Goal: Task Accomplishment & Management: Manage account settings

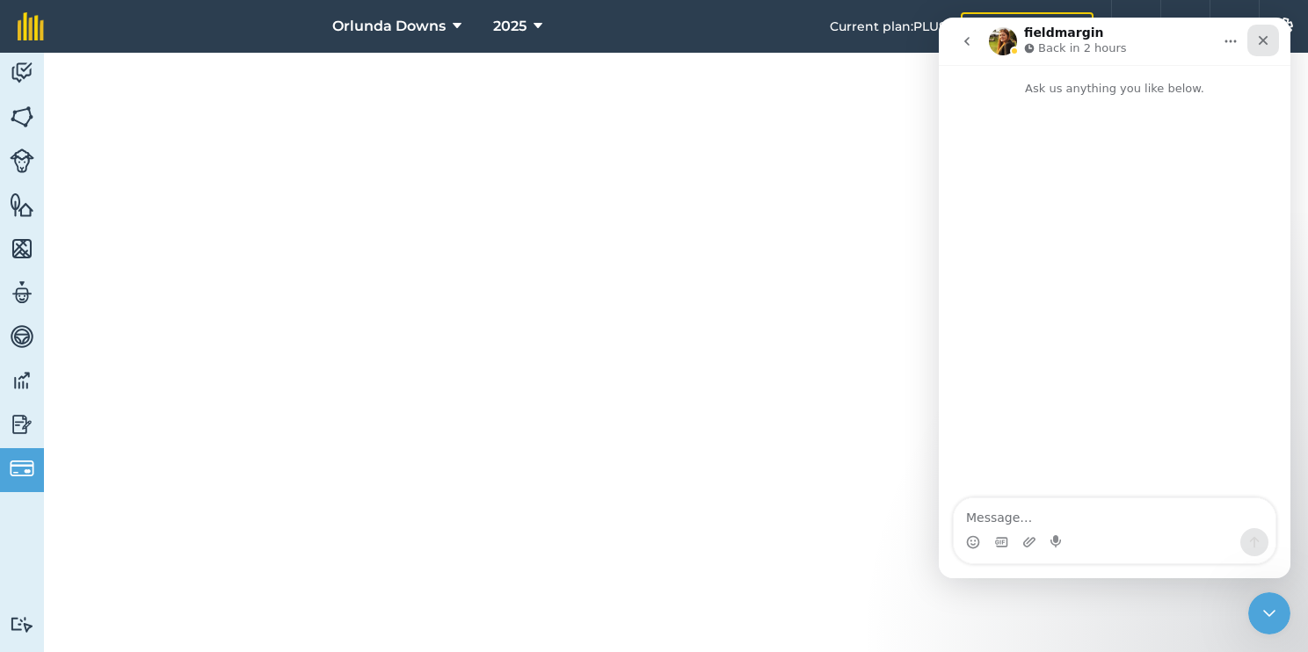
click at [1264, 35] on icon "Close" at bounding box center [1263, 40] width 14 height 14
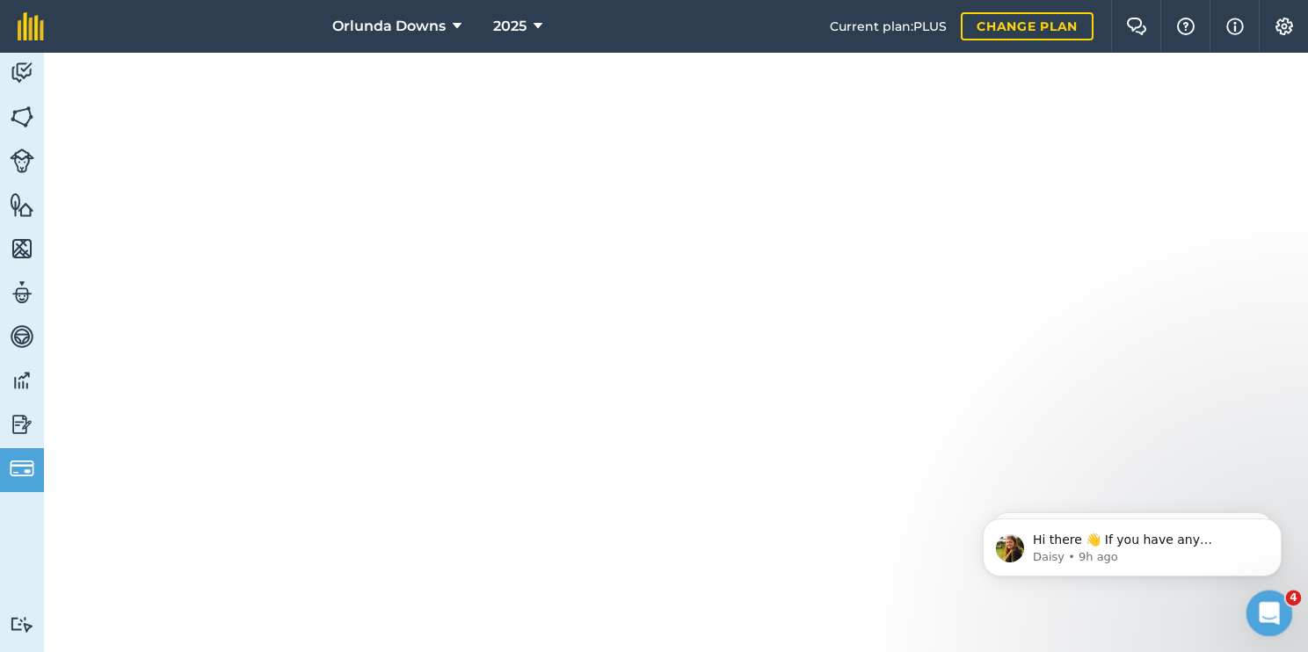
click at [1252, 624] on div "Open Intercom Messenger" at bounding box center [1266, 611] width 58 height 58
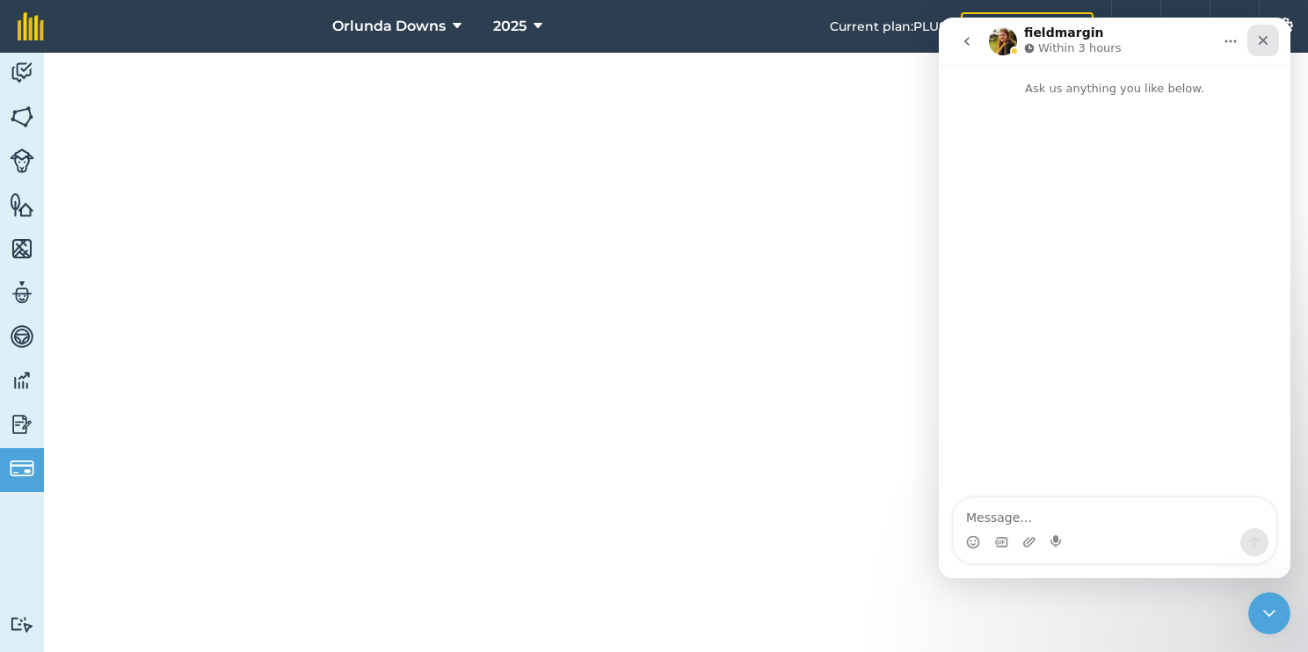
click at [1262, 40] on icon "Close" at bounding box center [1264, 41] width 10 height 10
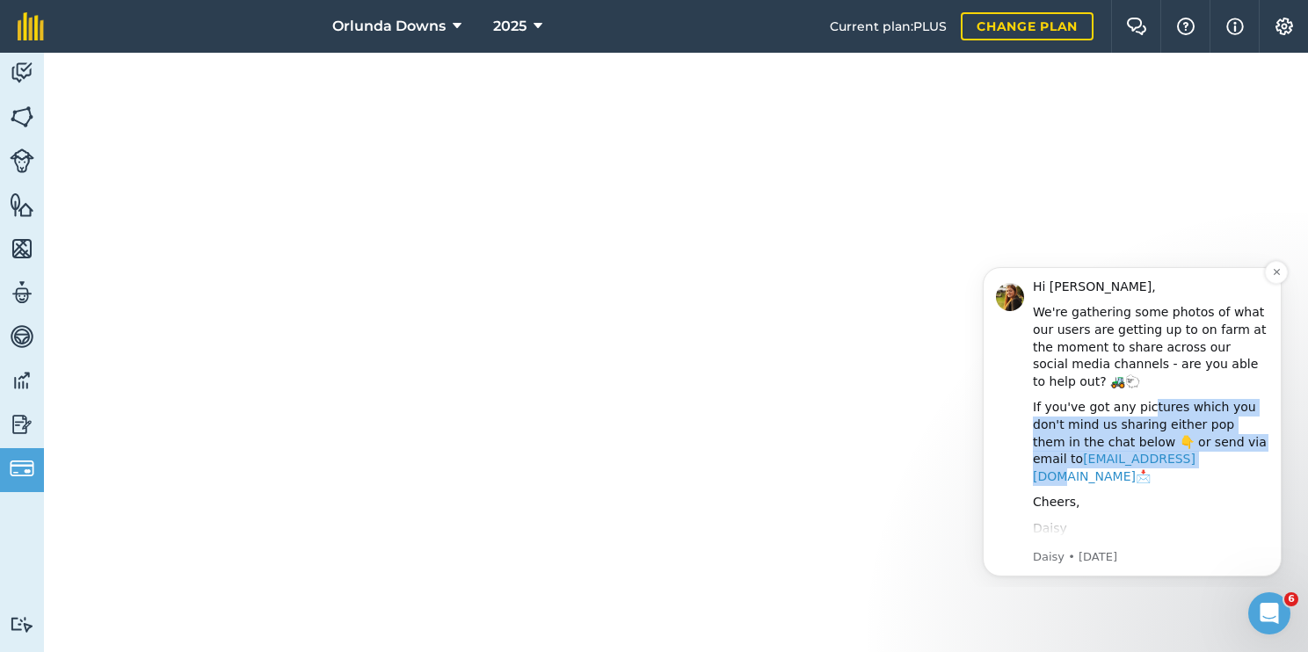
drag, startPoint x: 1141, startPoint y: 384, endPoint x: 1149, endPoint y: 446, distance: 62.9
click at [1149, 446] on div "If you've got any pictures which you don't mind us sharing either pop them in t…" at bounding box center [1151, 442] width 236 height 86
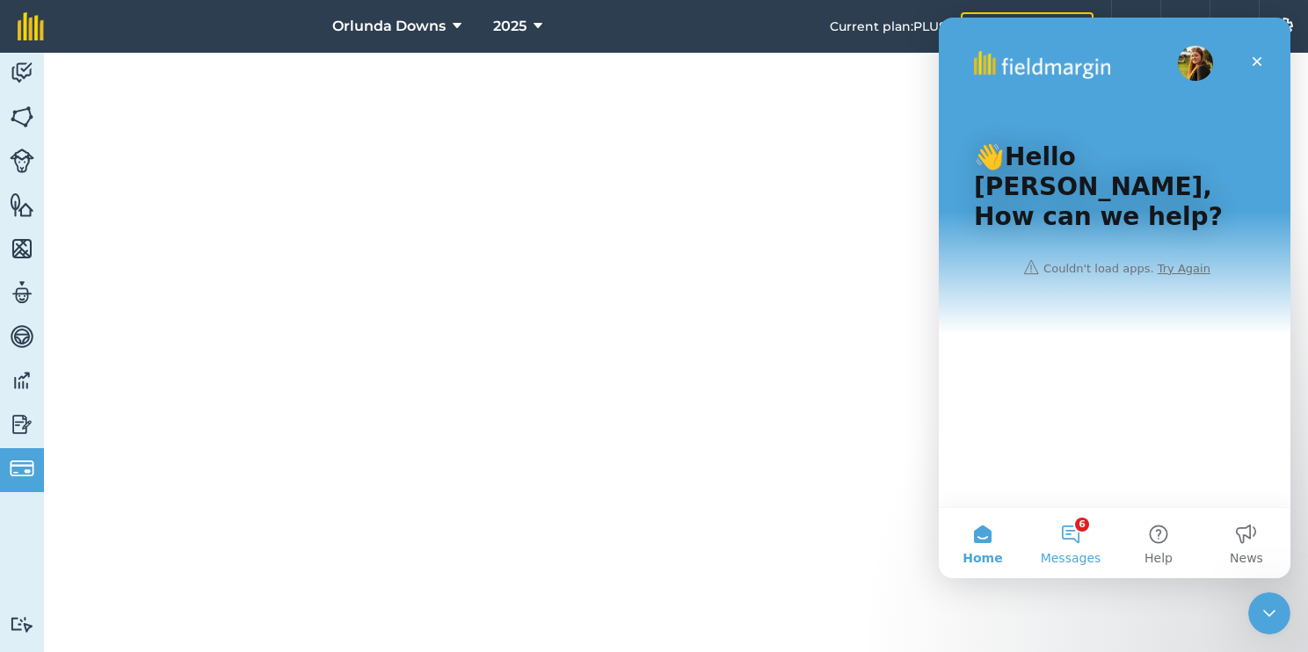
click at [1075, 523] on button "6 Messages" at bounding box center [1071, 543] width 88 height 70
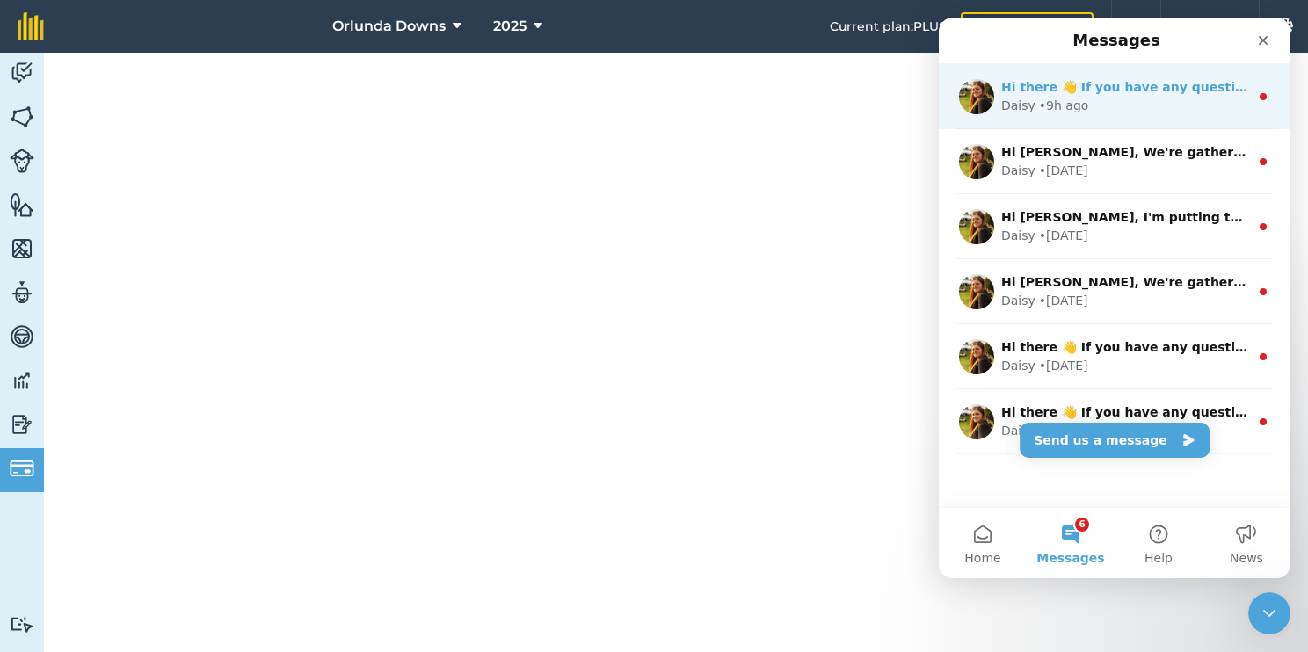
click at [1168, 115] on div "Hi there 👋 If you have any questions about our pricing or which plan is right f…" at bounding box center [1115, 96] width 352 height 65
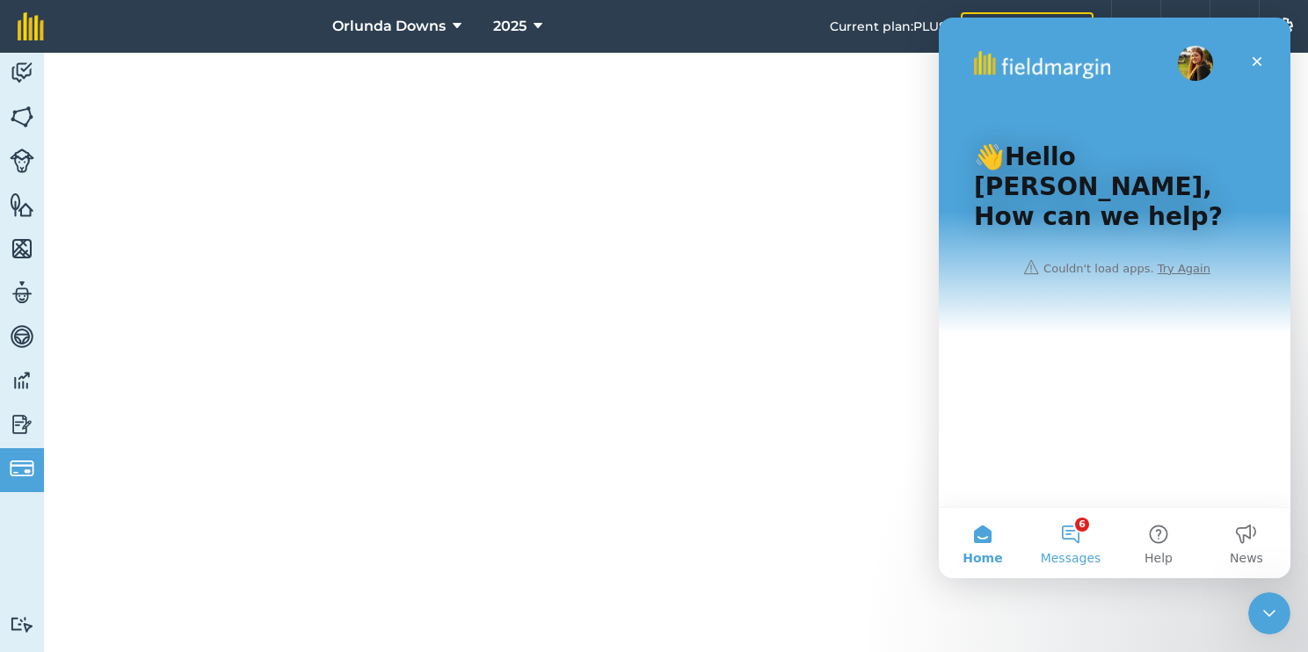
click at [1059, 557] on span "Messages" at bounding box center [1071, 558] width 61 height 12
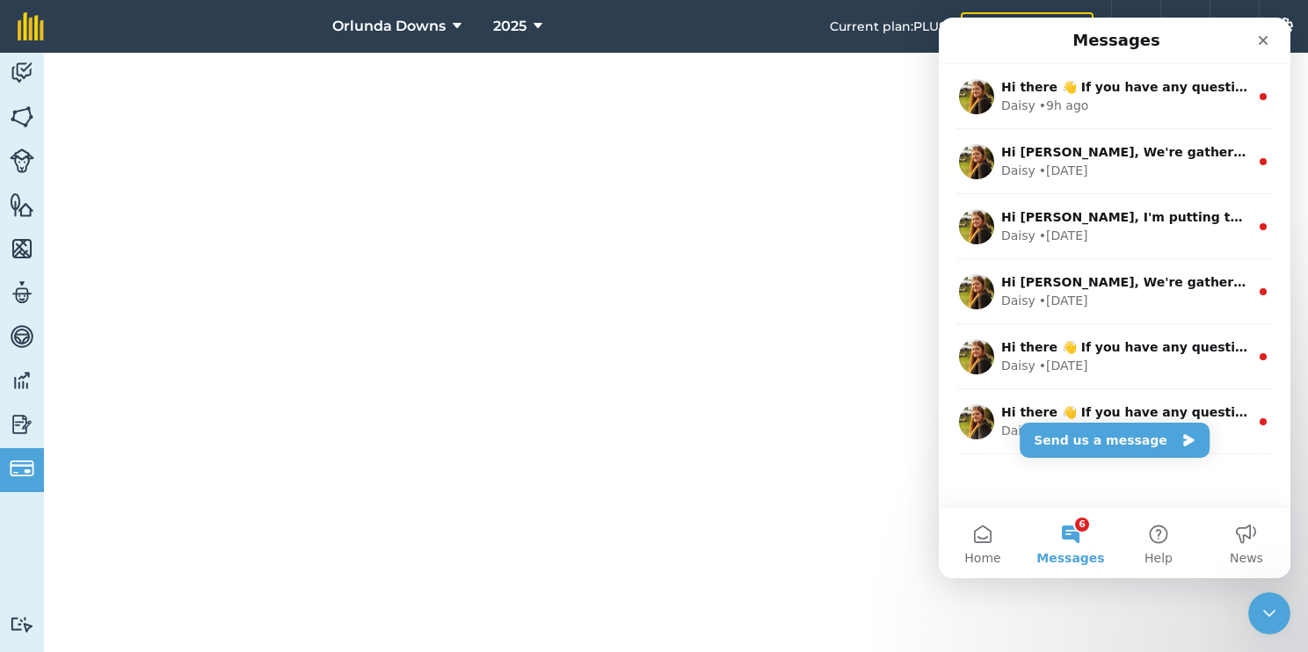
drag, startPoint x: 219, startPoint y: 104, endPoint x: 838, endPoint y: 287, distance: 646.3
click at [838, 287] on div at bounding box center [676, 352] width 1264 height 599
click at [1069, 547] on button "6 Messages" at bounding box center [1071, 543] width 88 height 70
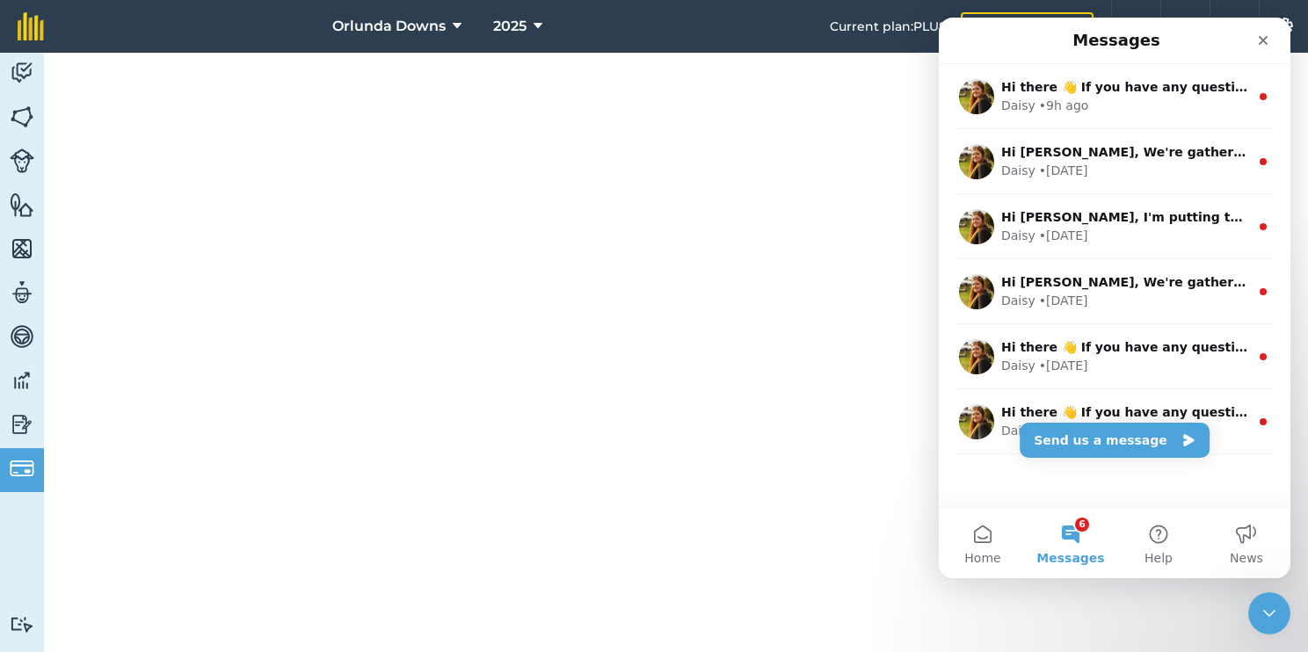
click at [1069, 547] on button "6 Messages" at bounding box center [1071, 543] width 88 height 70
click at [987, 564] on span "Home" at bounding box center [982, 558] width 36 height 12
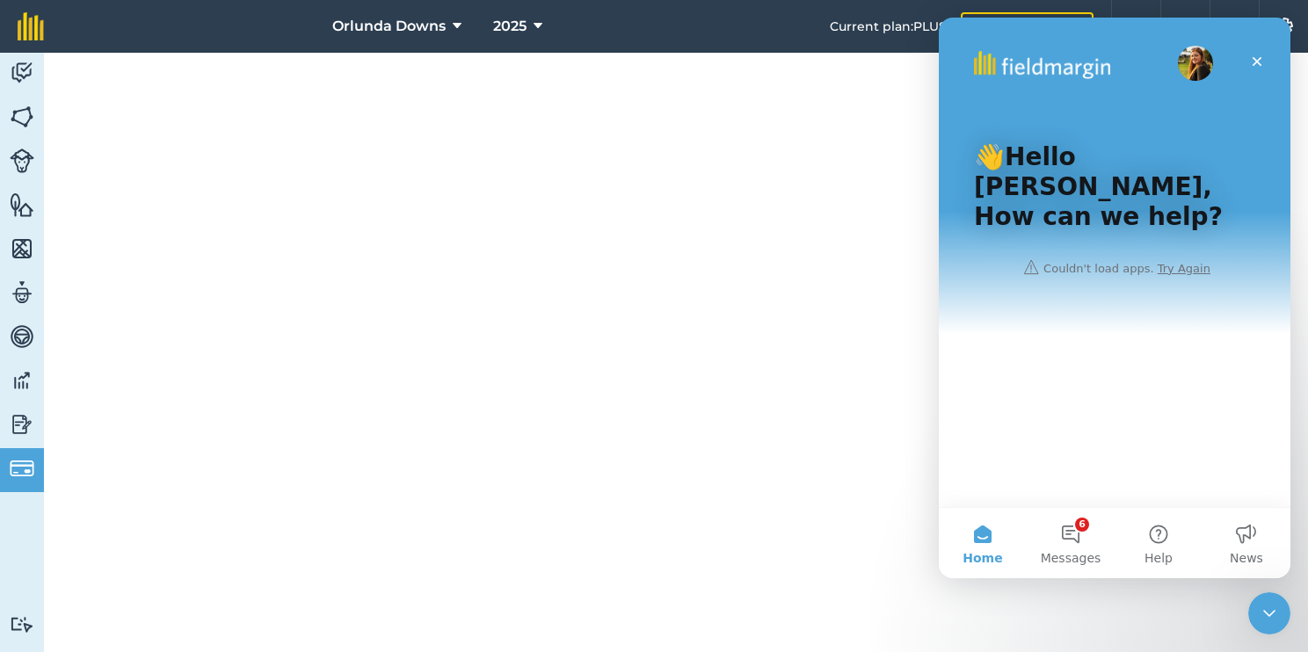
click at [1187, 241] on div "👋Hello Mitch, How can we help?" at bounding box center [1114, 191] width 316 height 346
click at [1255, 54] on icon "Close" at bounding box center [1257, 61] width 14 height 14
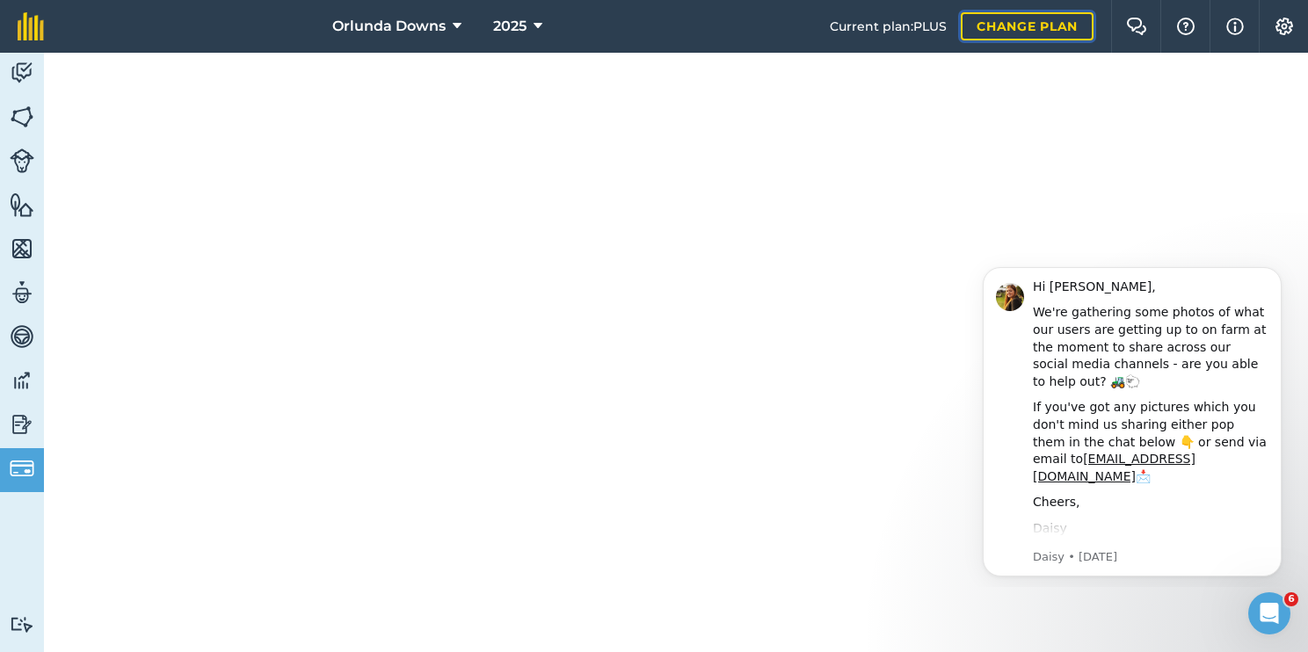
click at [1013, 33] on link "Change plan" at bounding box center [1027, 26] width 133 height 28
click at [15, 33] on link at bounding box center [31, 26] width 62 height 53
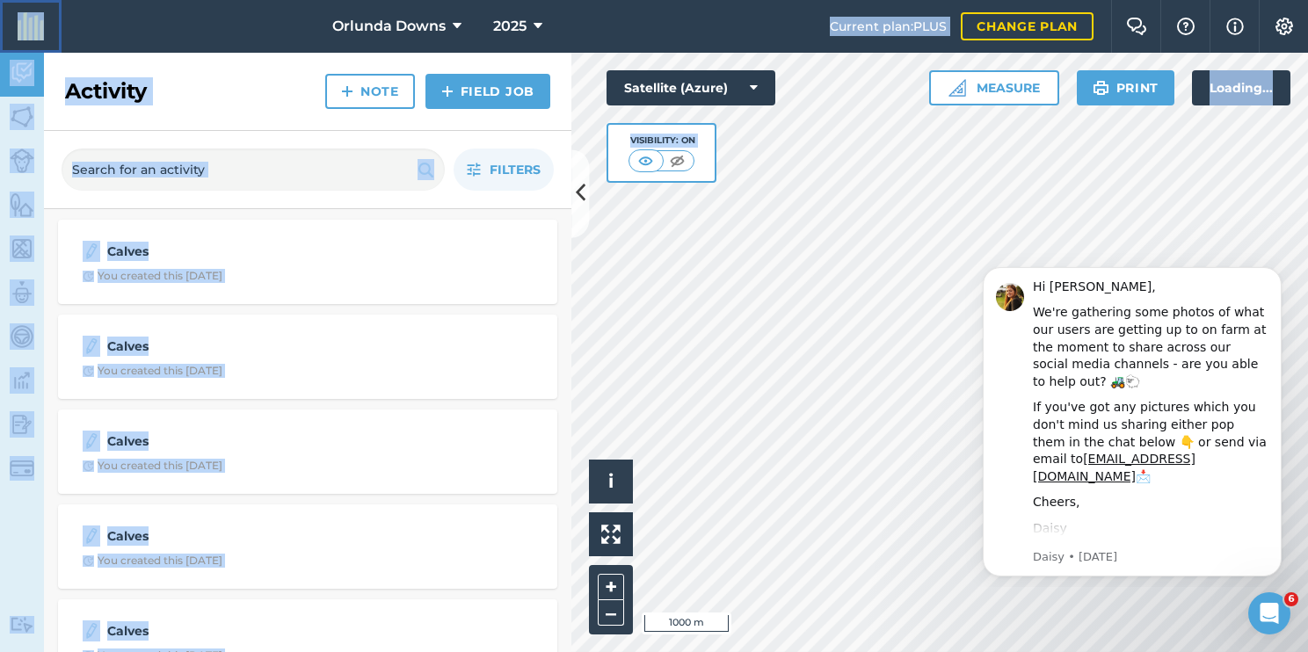
click at [15, 33] on link at bounding box center [31, 26] width 62 height 53
click at [203, 48] on nav "Orlunda Downs 2025" at bounding box center [446, 26] width 768 height 53
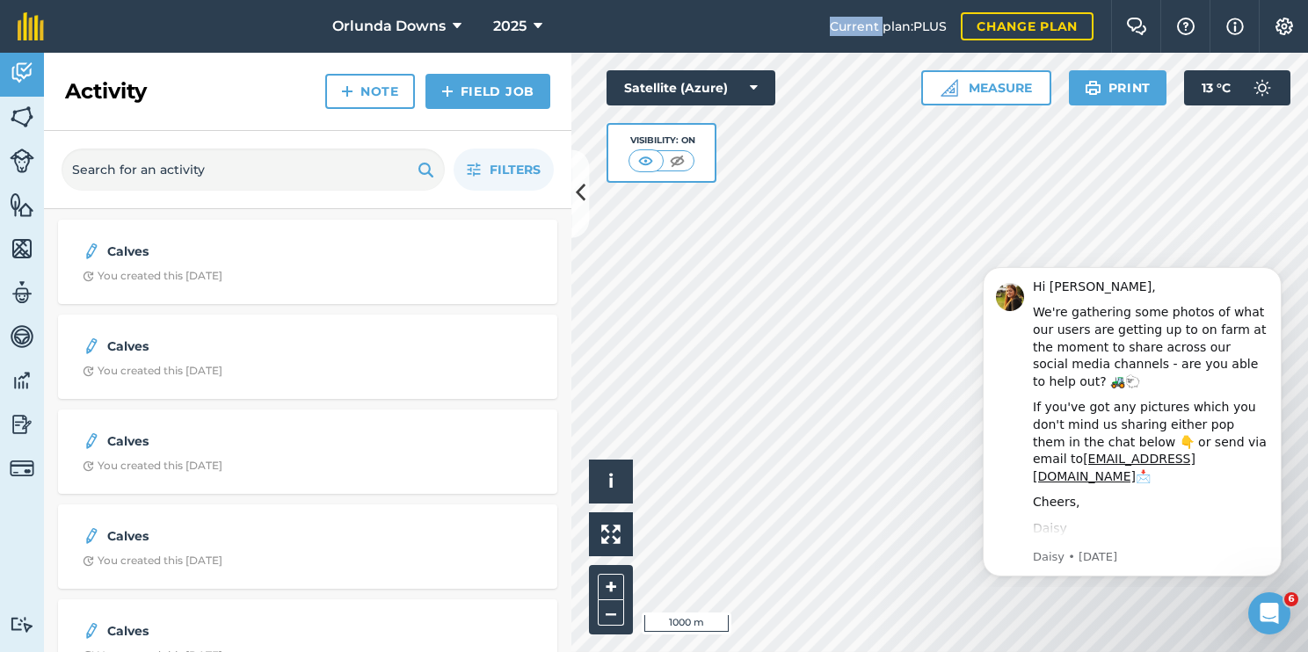
click at [203, 48] on nav "Orlunda Downs 2025" at bounding box center [446, 26] width 768 height 53
click at [1123, 482] on div "Hi Jesse, We're gathering some photos of what our users are getting up to on fa…" at bounding box center [1151, 613] width 236 height 669
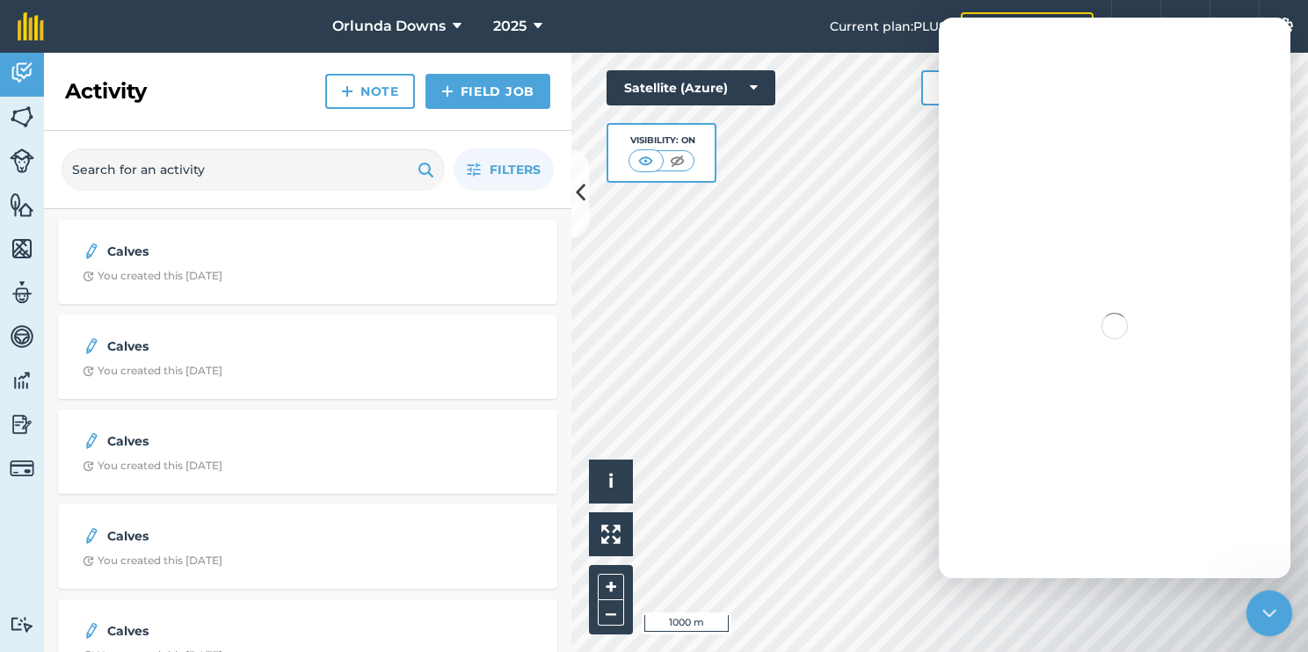
click at [1277, 607] on div "Close Intercom Messenger" at bounding box center [1266, 611] width 42 height 42
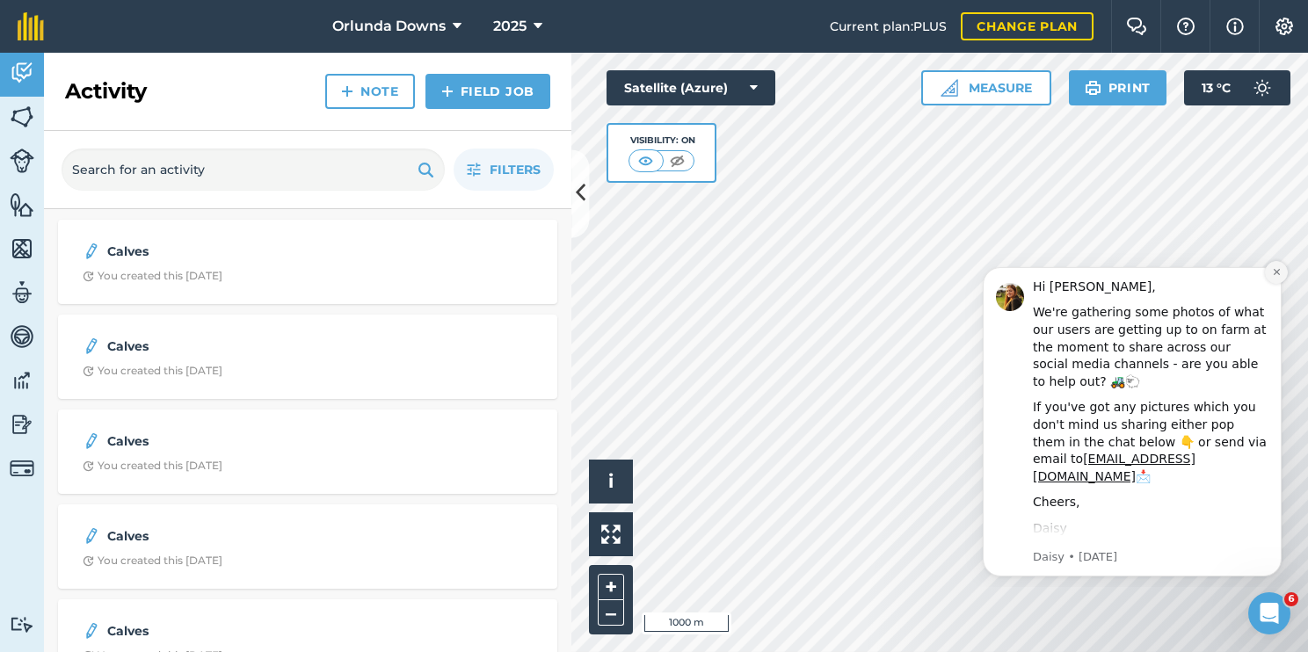
click at [1281, 269] on button "Dismiss notification" at bounding box center [1276, 272] width 23 height 23
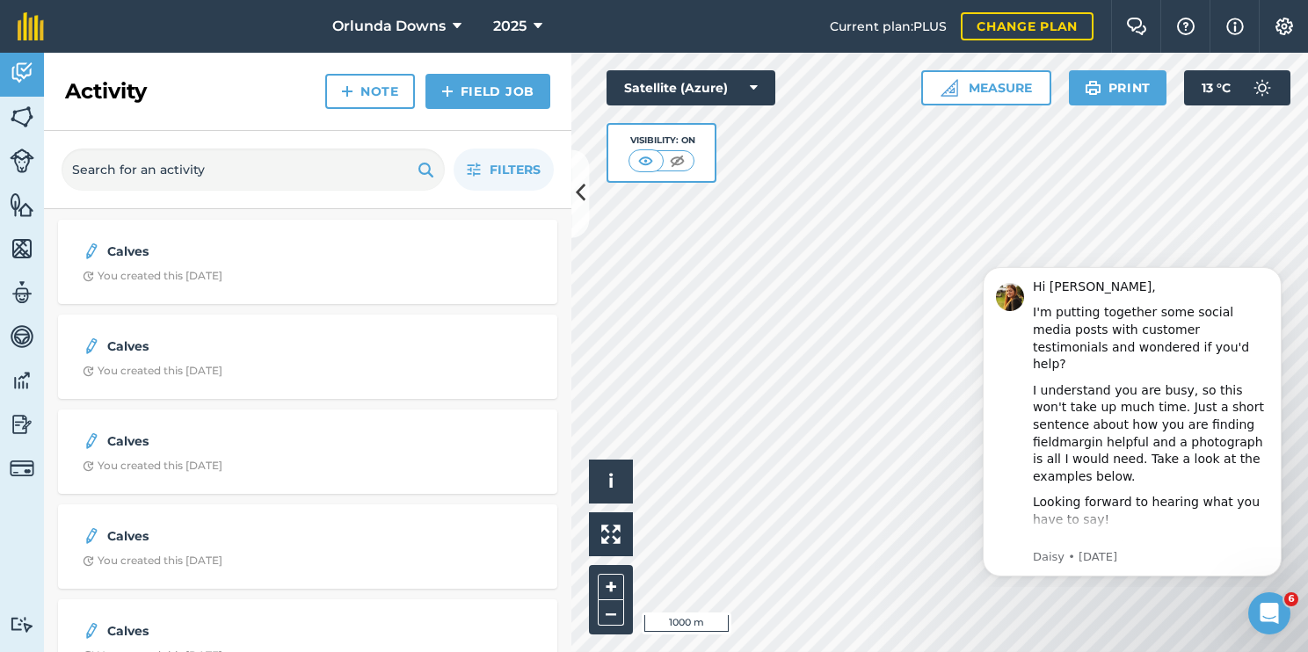
click at [1281, 269] on button "Dismiss notification" at bounding box center [1276, 272] width 18 height 18
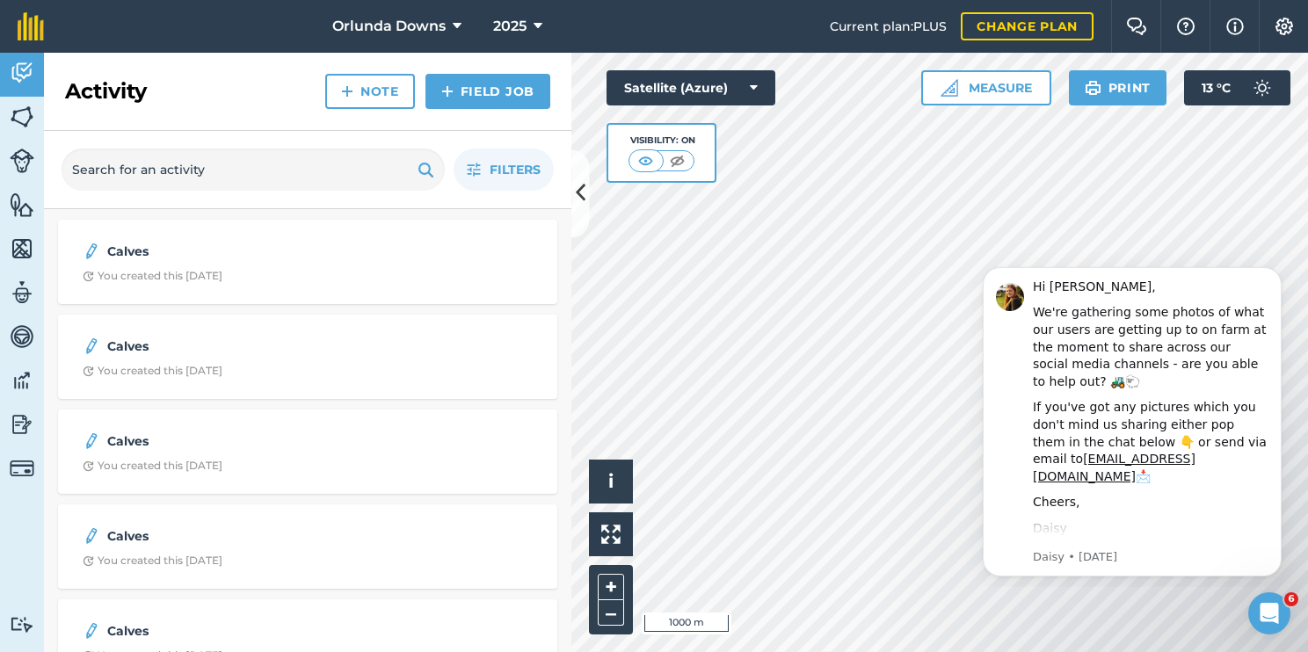
click at [1281, 269] on button "Dismiss notification" at bounding box center [1276, 272] width 18 height 18
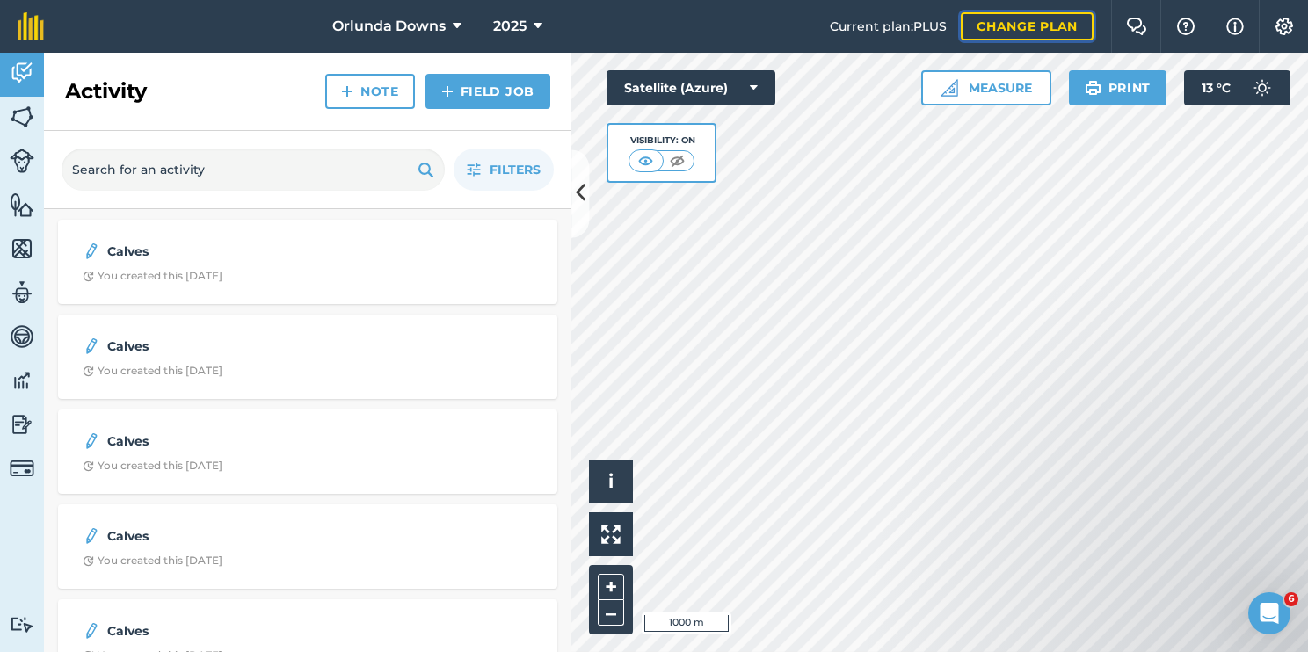
click at [995, 22] on link "Change plan" at bounding box center [1027, 26] width 133 height 28
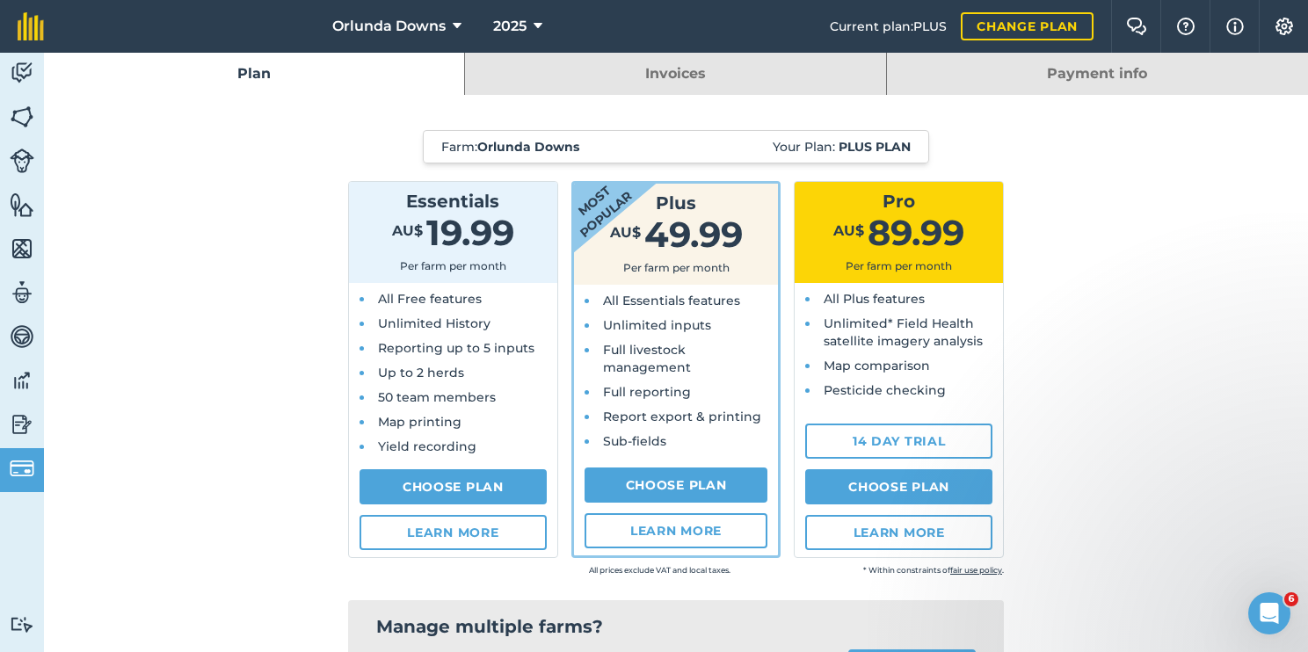
click at [788, 80] on link "Invoices" at bounding box center [675, 74] width 420 height 42
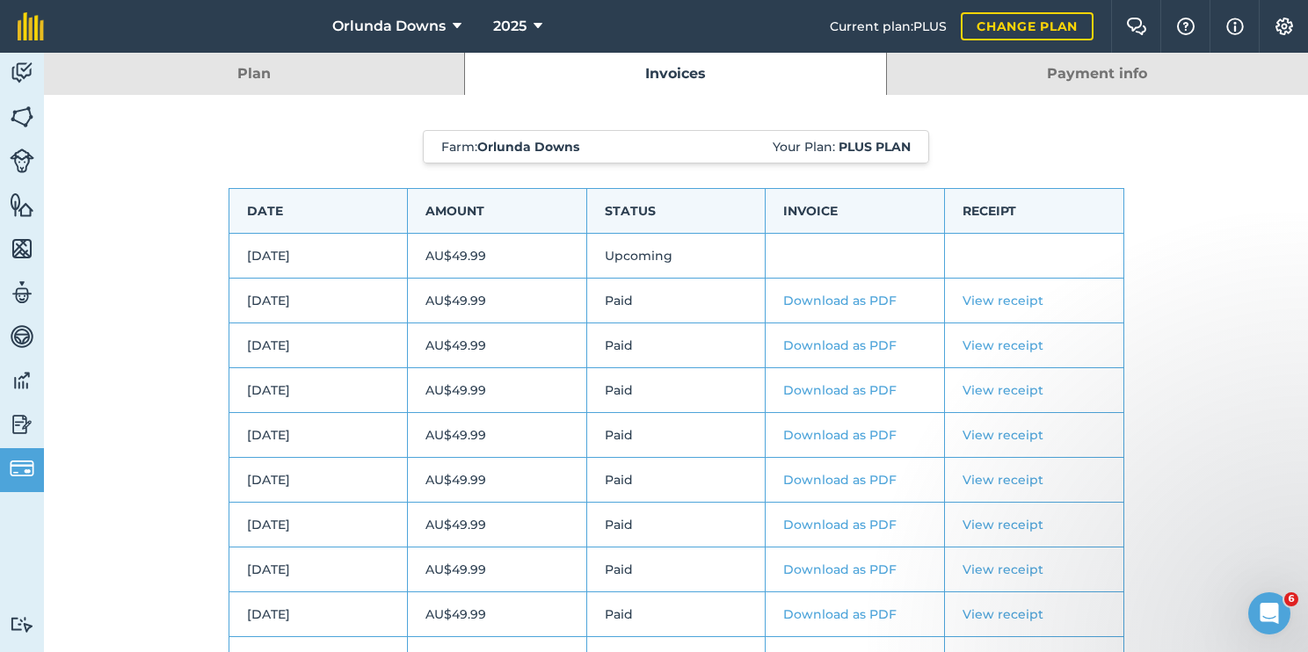
click at [1063, 65] on link "Payment info" at bounding box center [1097, 74] width 421 height 42
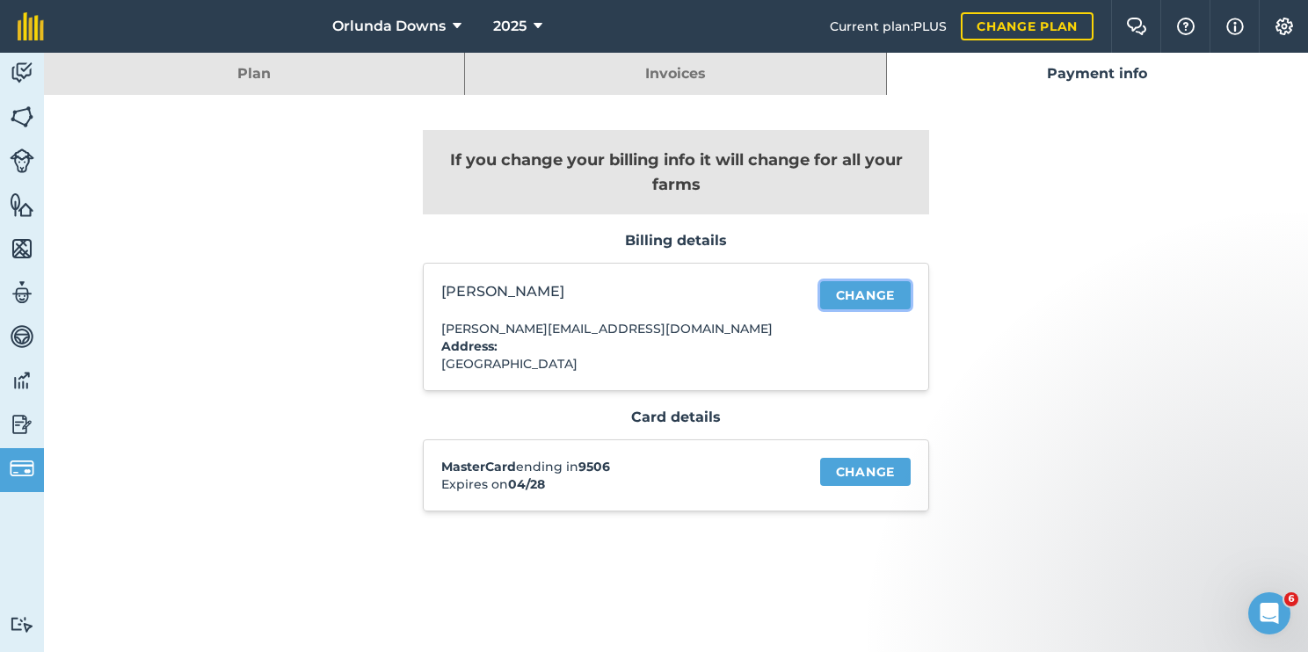
click at [841, 297] on link "Change" at bounding box center [865, 295] width 91 height 28
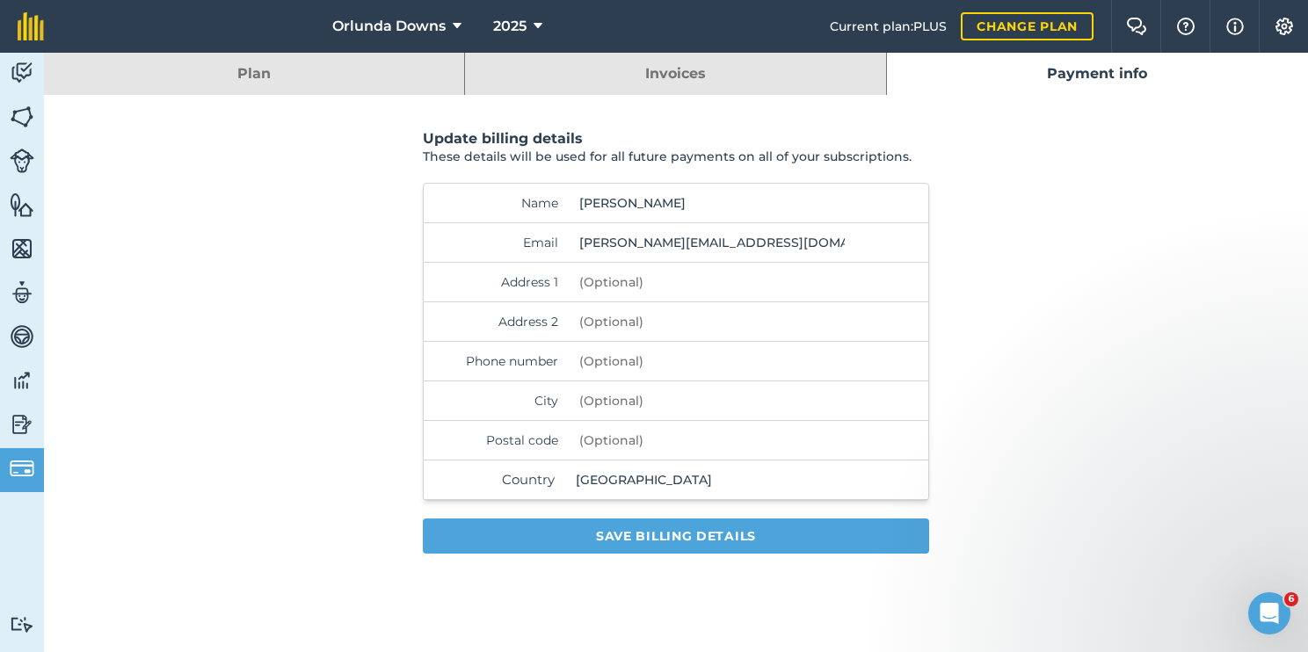
click at [675, 207] on input "Mitch Scobie" at bounding box center [711, 203] width 279 height 39
type input "M"
click at [675, 207] on input "spinifex pastoral" at bounding box center [711, 203] width 279 height 39
click at [686, 200] on input "spinifex pastoral" at bounding box center [711, 203] width 279 height 39
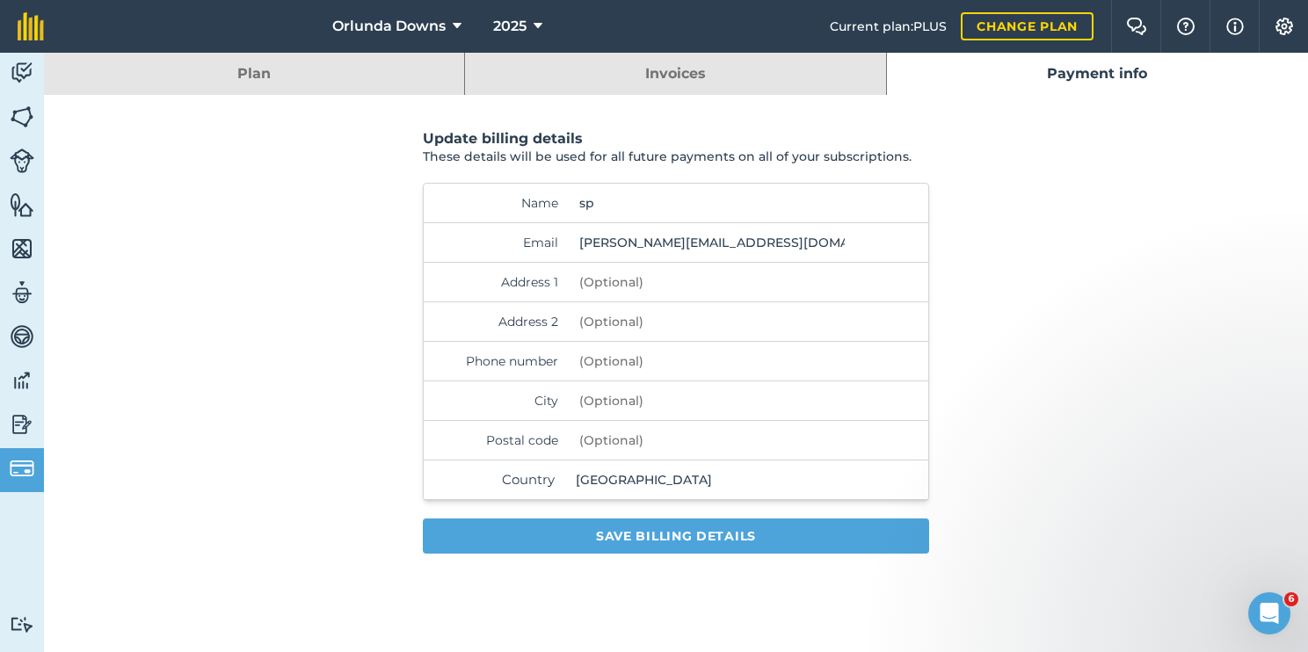
type input "s"
type input "jesse hazelman"
type input "hazzy2195@gmail.com"
type input "0473427058"
click at [605, 411] on input "City" at bounding box center [711, 400] width 279 height 39
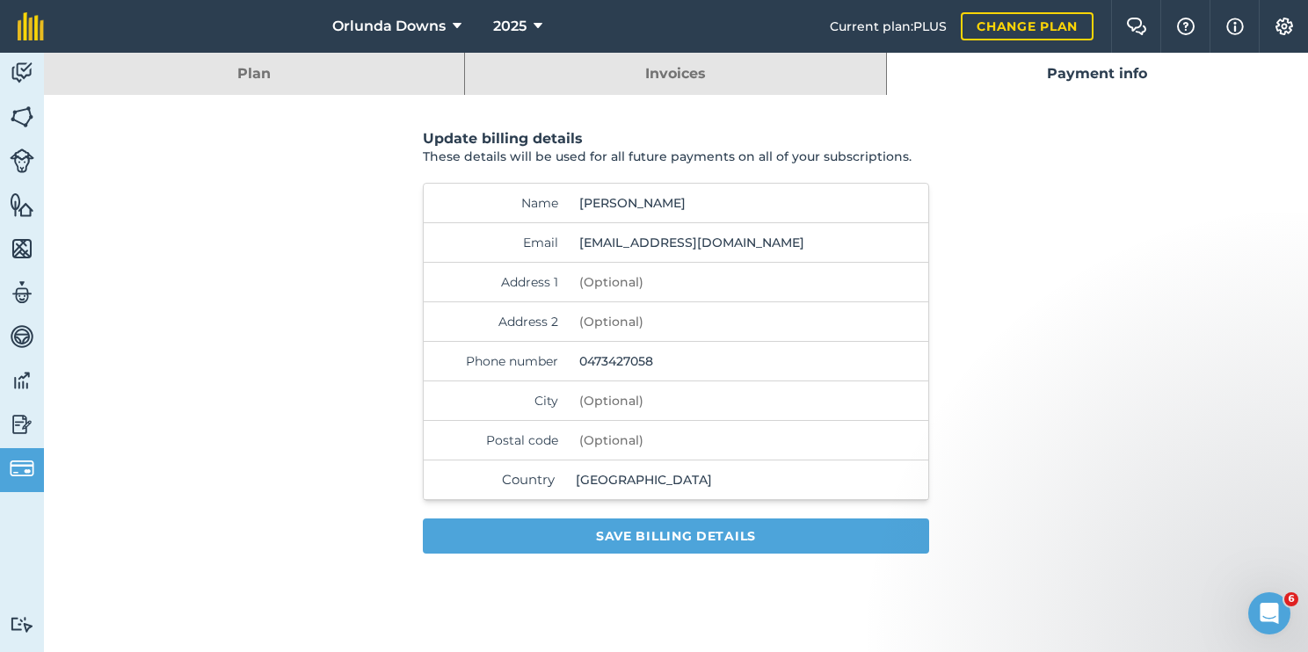
click at [647, 435] on input "Postal code" at bounding box center [711, 440] width 279 height 39
type input "5277"
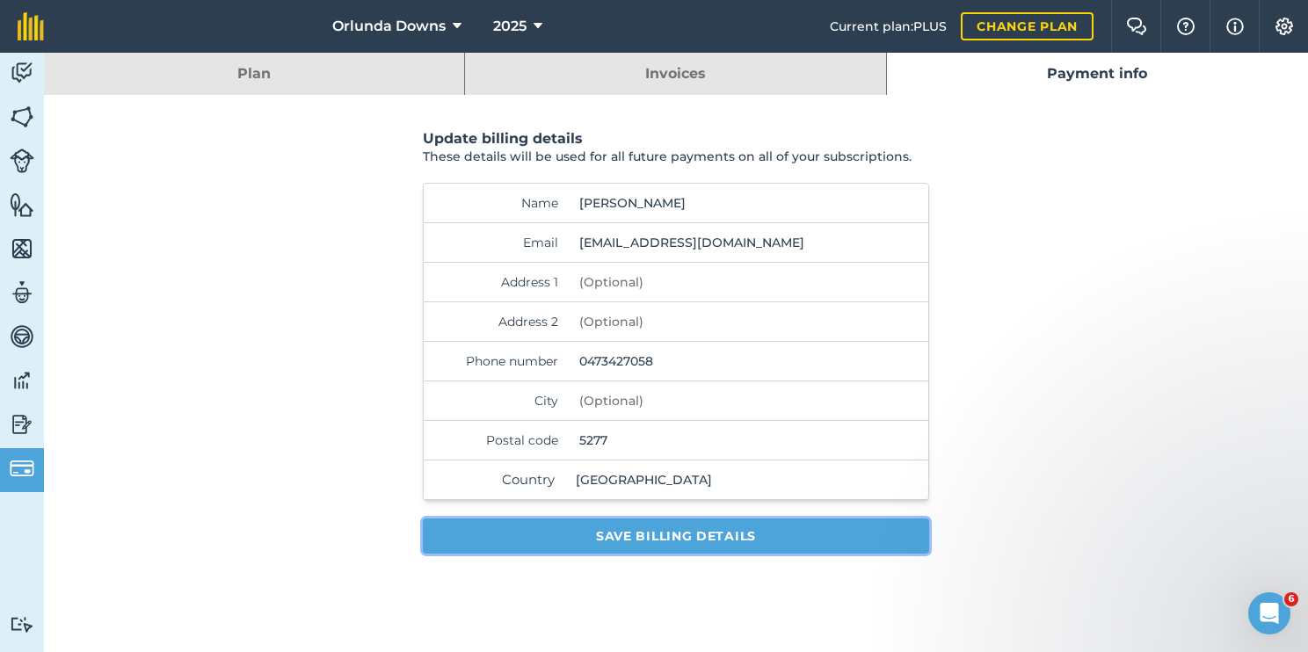
click at [666, 541] on button "Save billing details" at bounding box center [676, 536] width 506 height 35
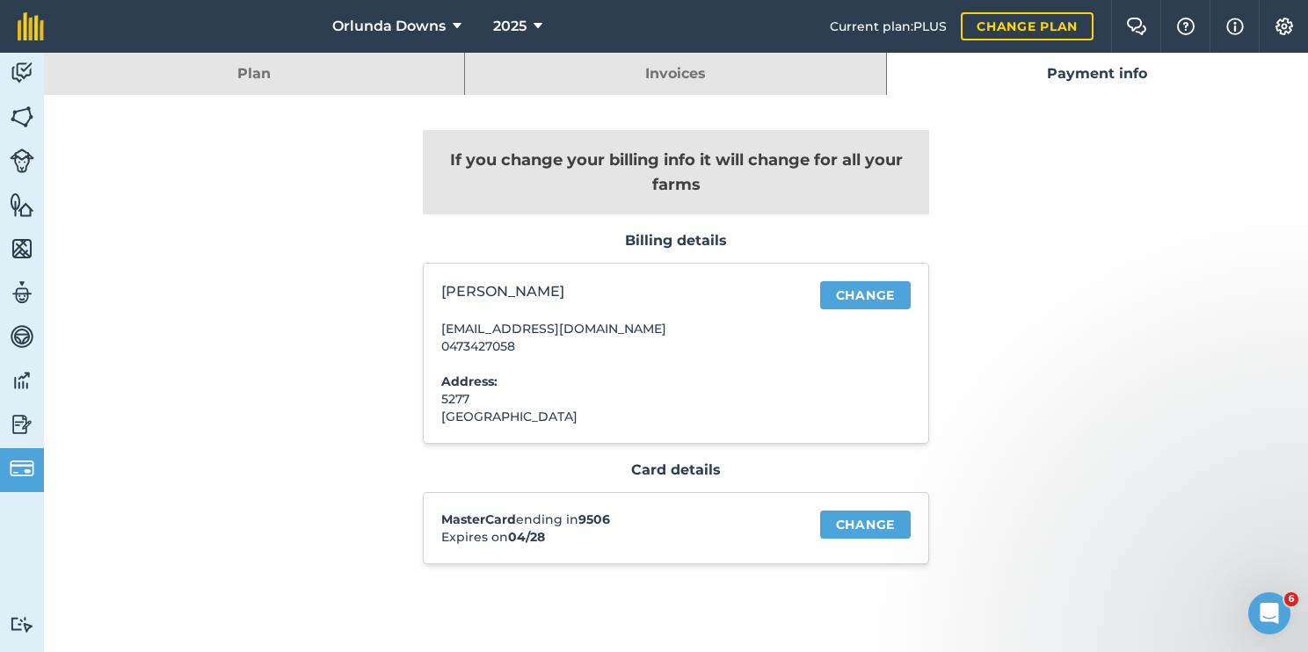
click at [303, 76] on link "Plan" at bounding box center [254, 74] width 420 height 42
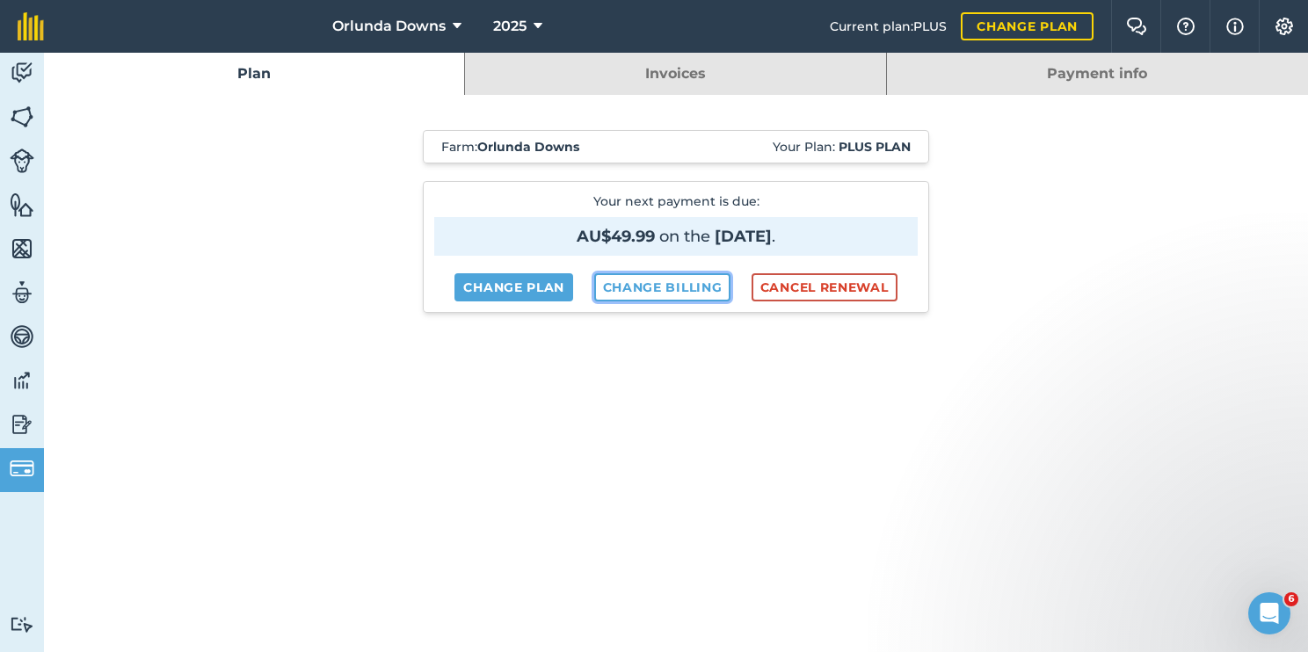
click at [678, 283] on link "Change billing" at bounding box center [662, 287] width 137 height 28
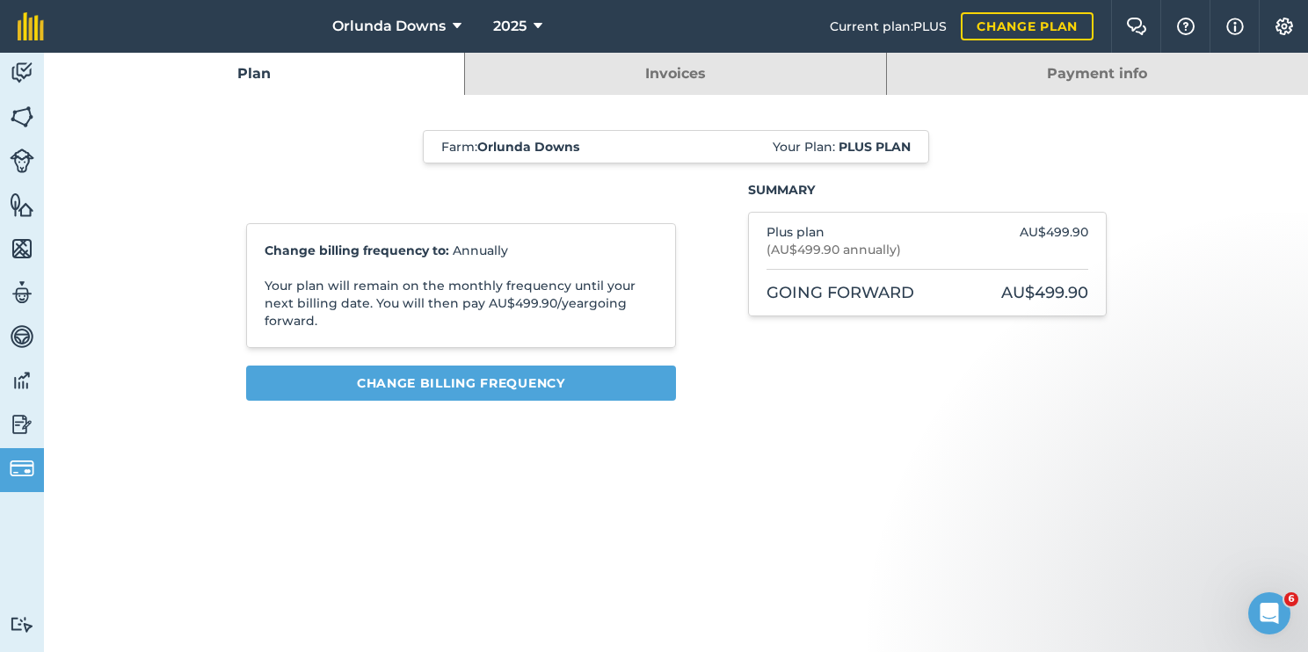
click at [1078, 79] on link "Payment info" at bounding box center [1097, 74] width 421 height 42
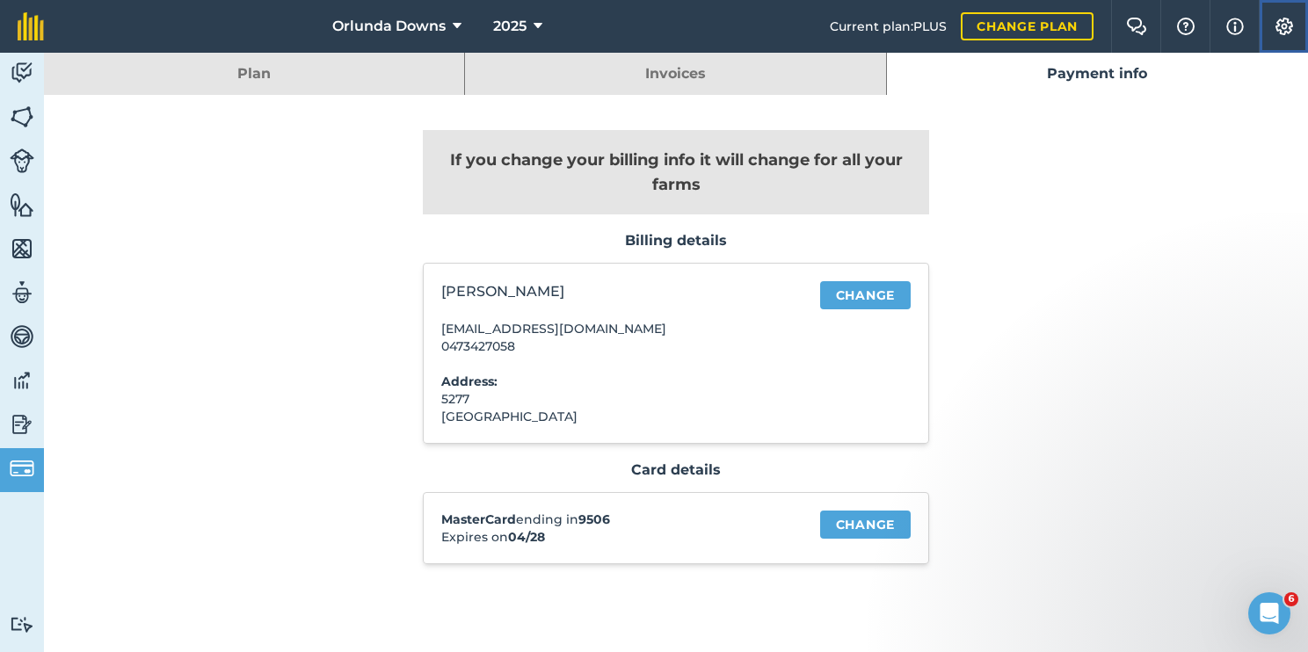
click at [1273, 21] on img at bounding box center [1283, 27] width 21 height 18
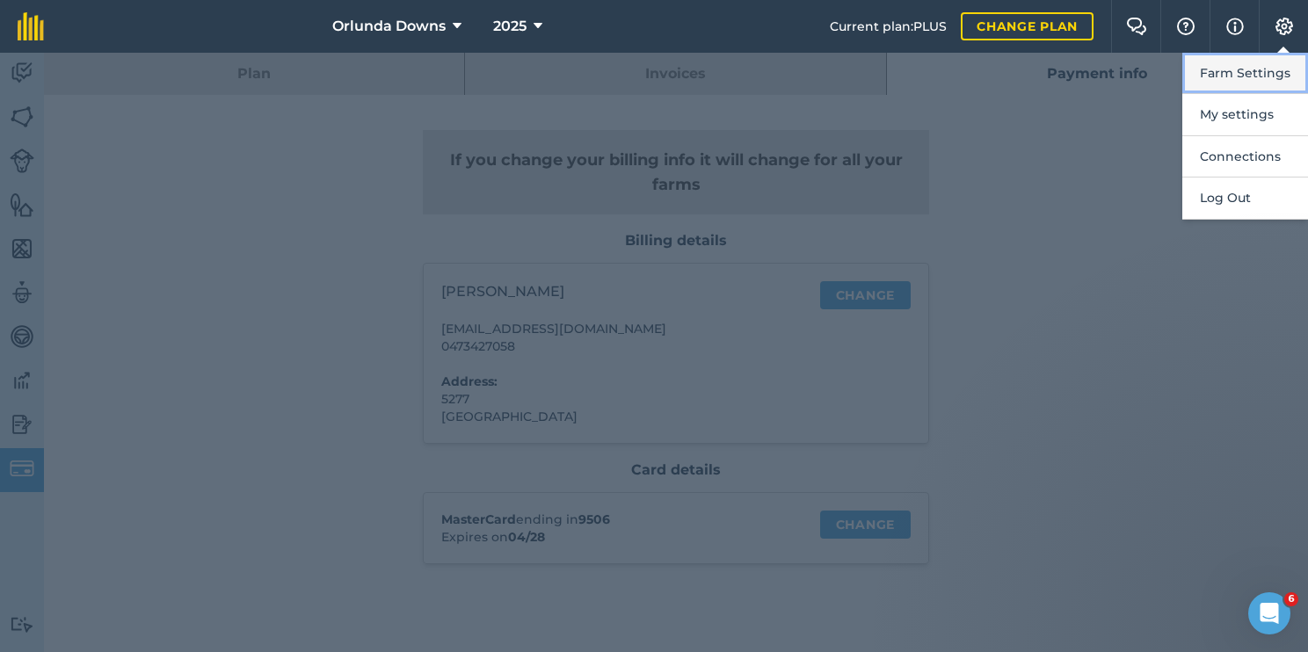
click at [1252, 69] on button "Farm Settings" at bounding box center [1245, 73] width 126 height 41
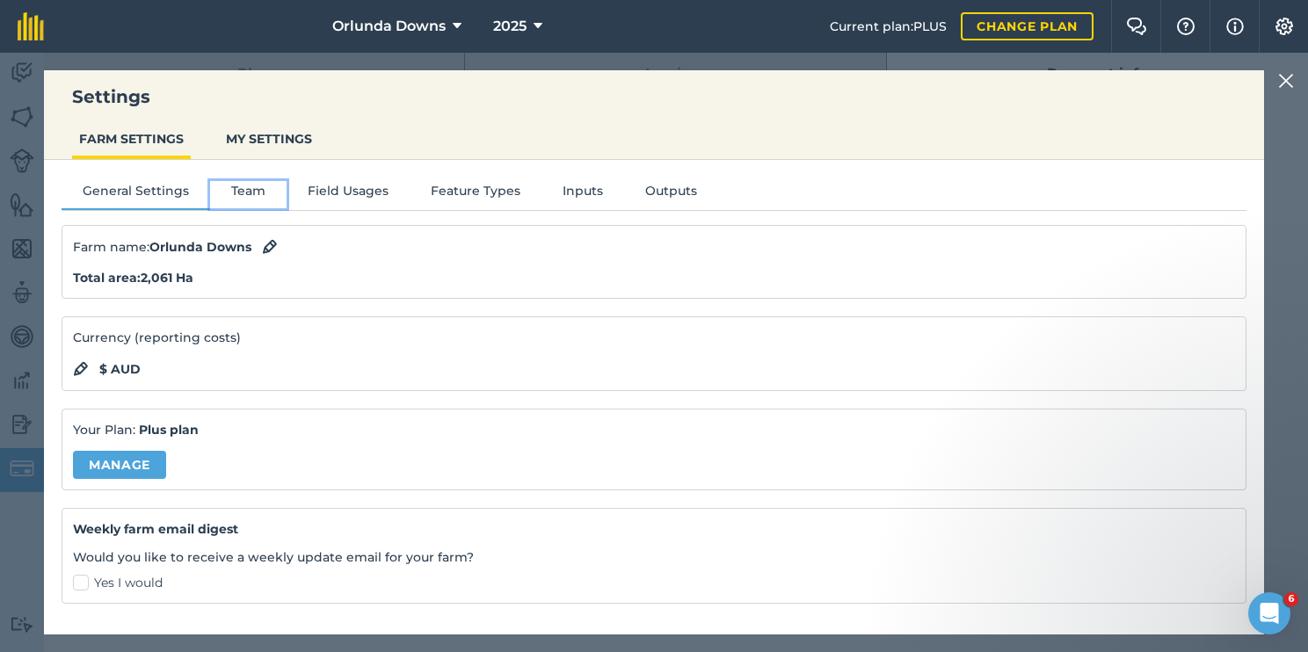
click at [246, 183] on button "Team" at bounding box center [248, 194] width 76 height 26
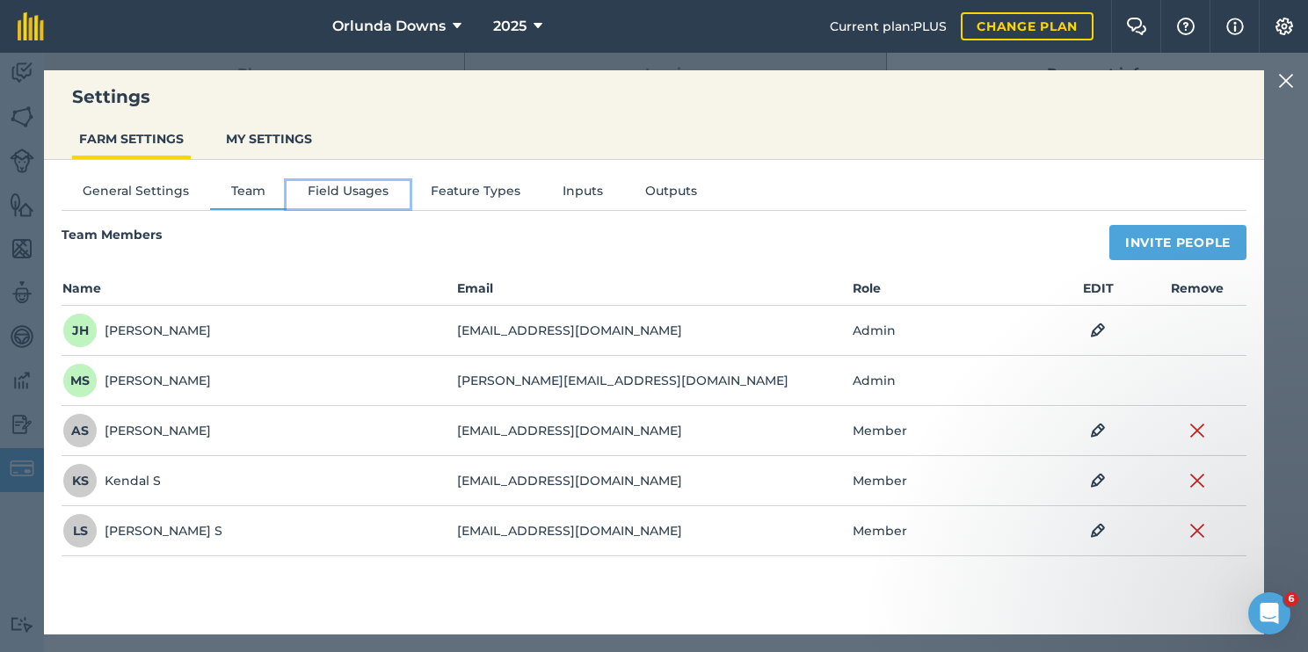
click at [350, 201] on button "Field Usages" at bounding box center [348, 194] width 123 height 26
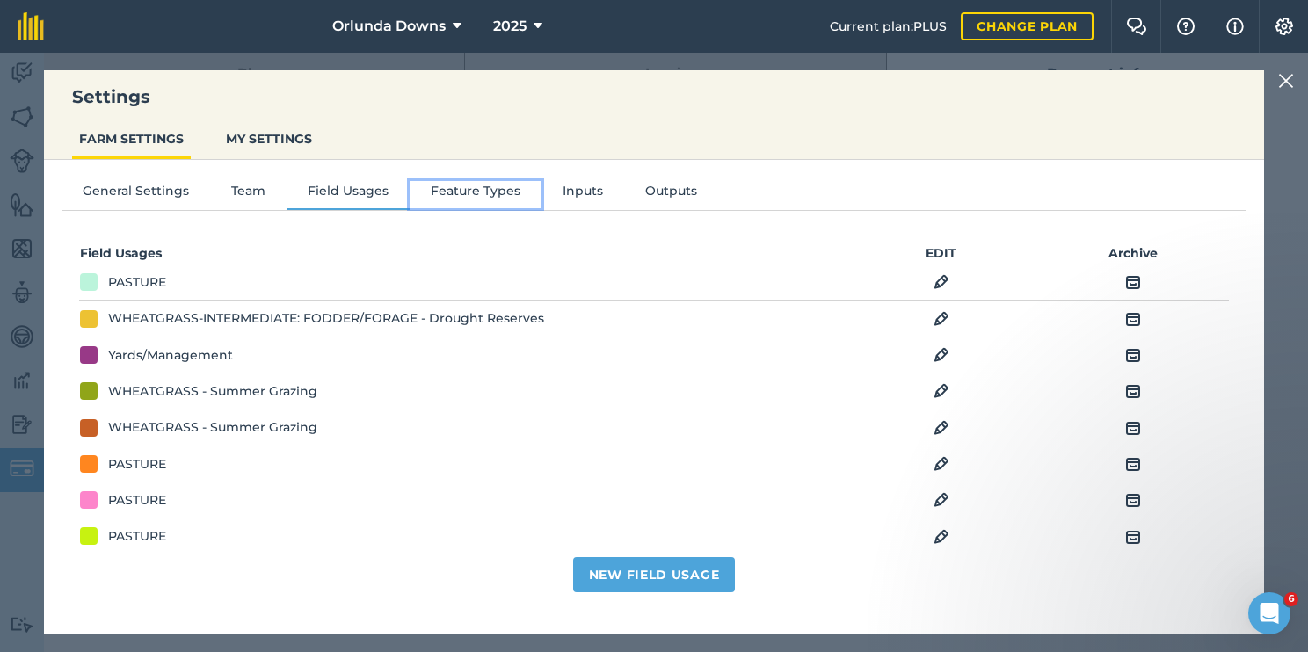
click at [457, 187] on button "Feature Types" at bounding box center [476, 194] width 132 height 26
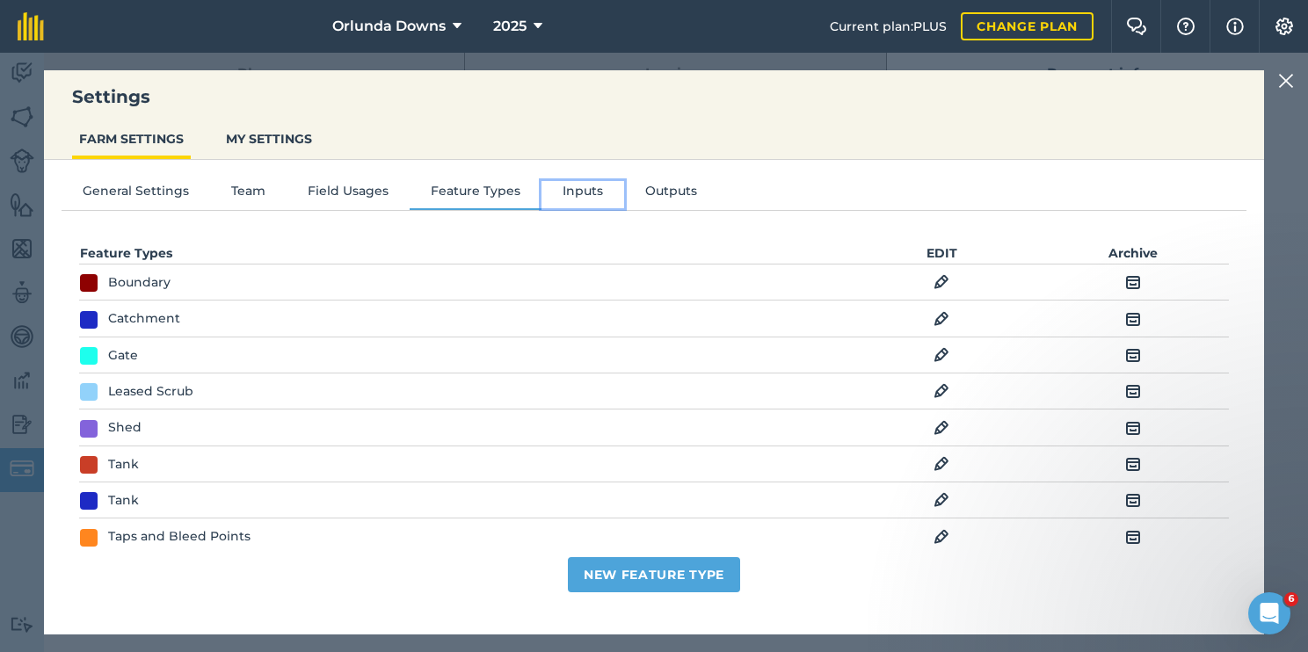
click at [591, 203] on button "Inputs" at bounding box center [582, 194] width 83 height 26
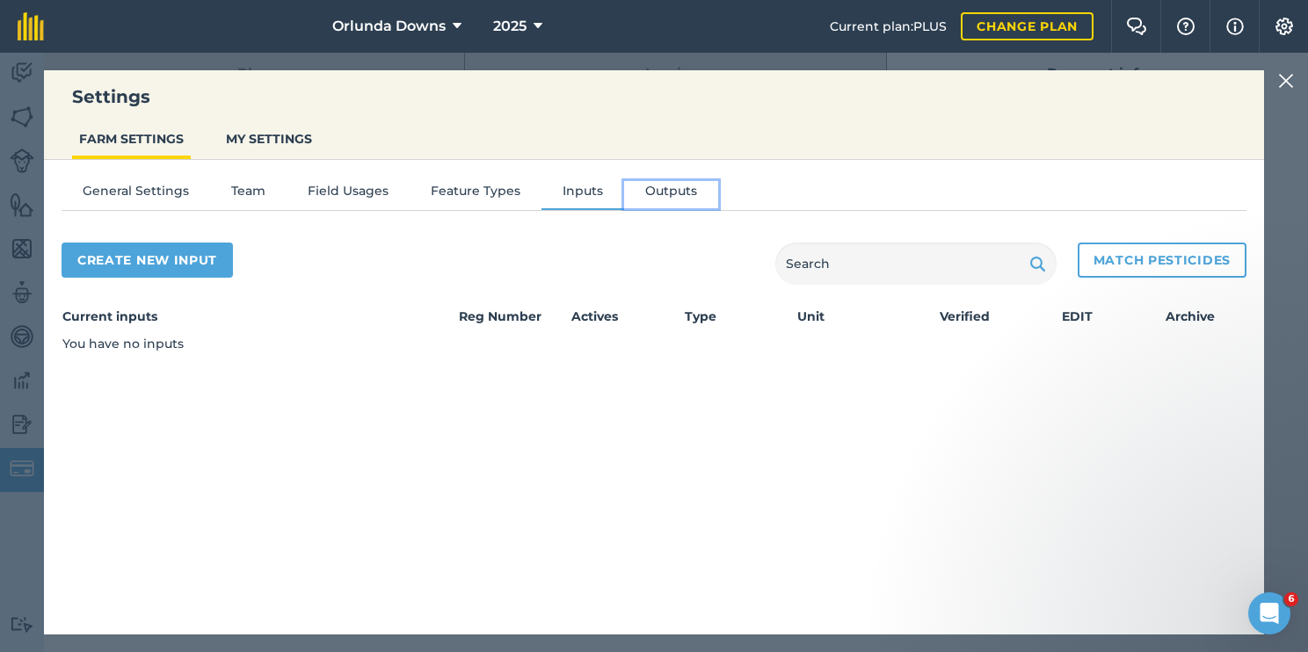
click at [643, 194] on button "Outputs" at bounding box center [671, 194] width 94 height 26
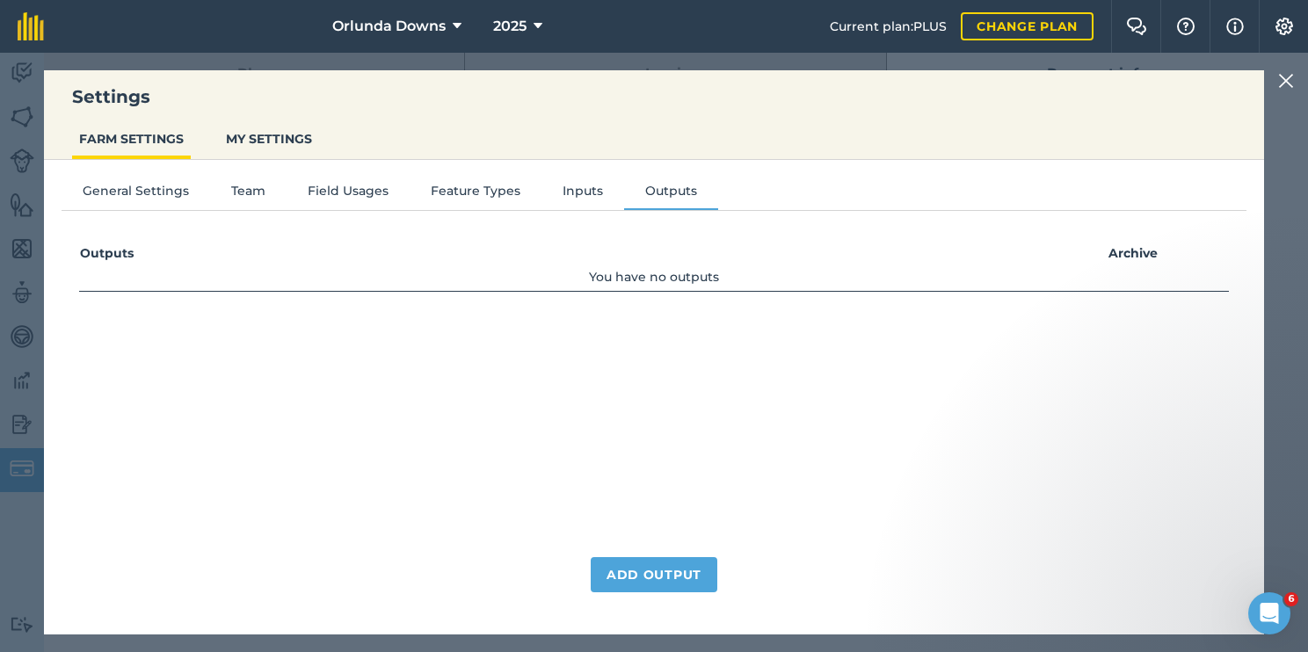
click at [1279, 77] on img at bounding box center [1286, 80] width 16 height 21
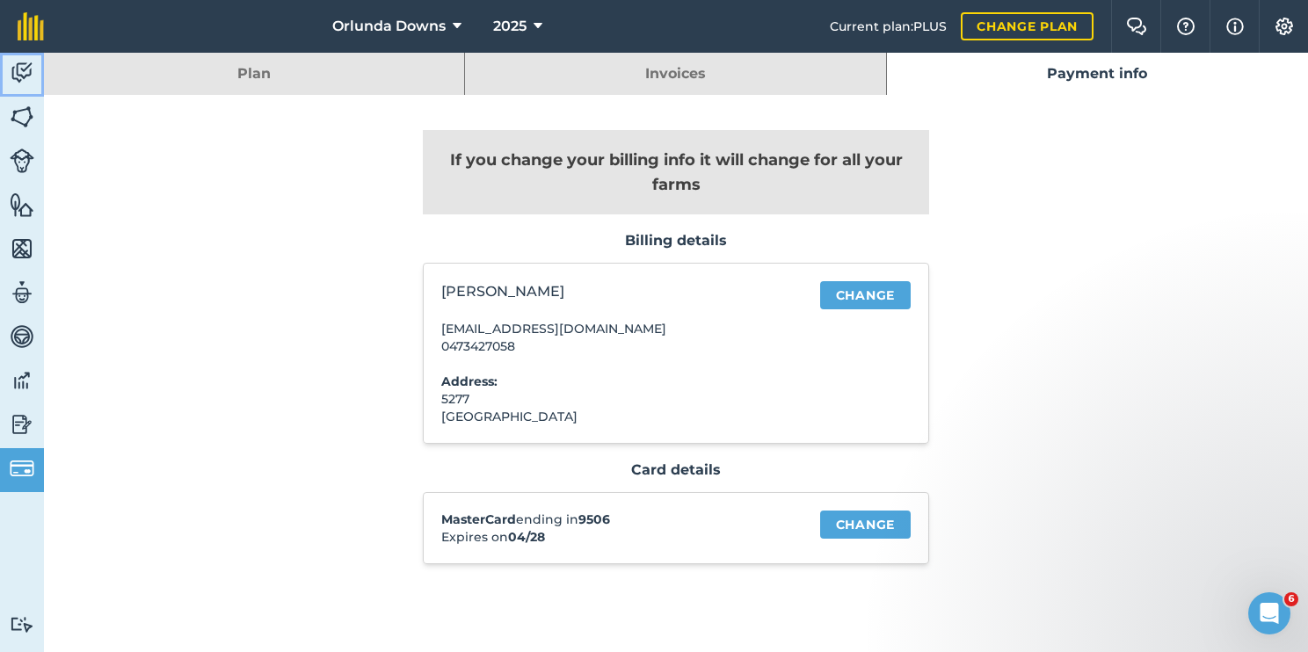
click at [15, 76] on img at bounding box center [22, 73] width 25 height 26
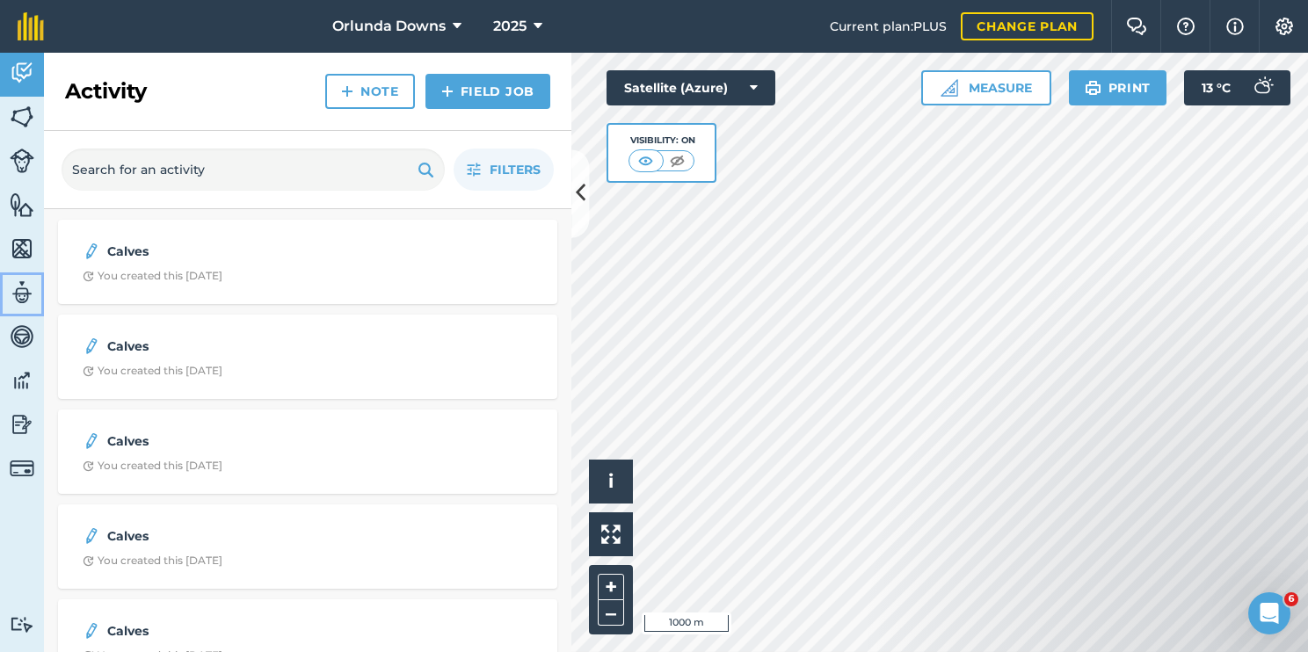
click at [25, 304] on img at bounding box center [22, 292] width 25 height 26
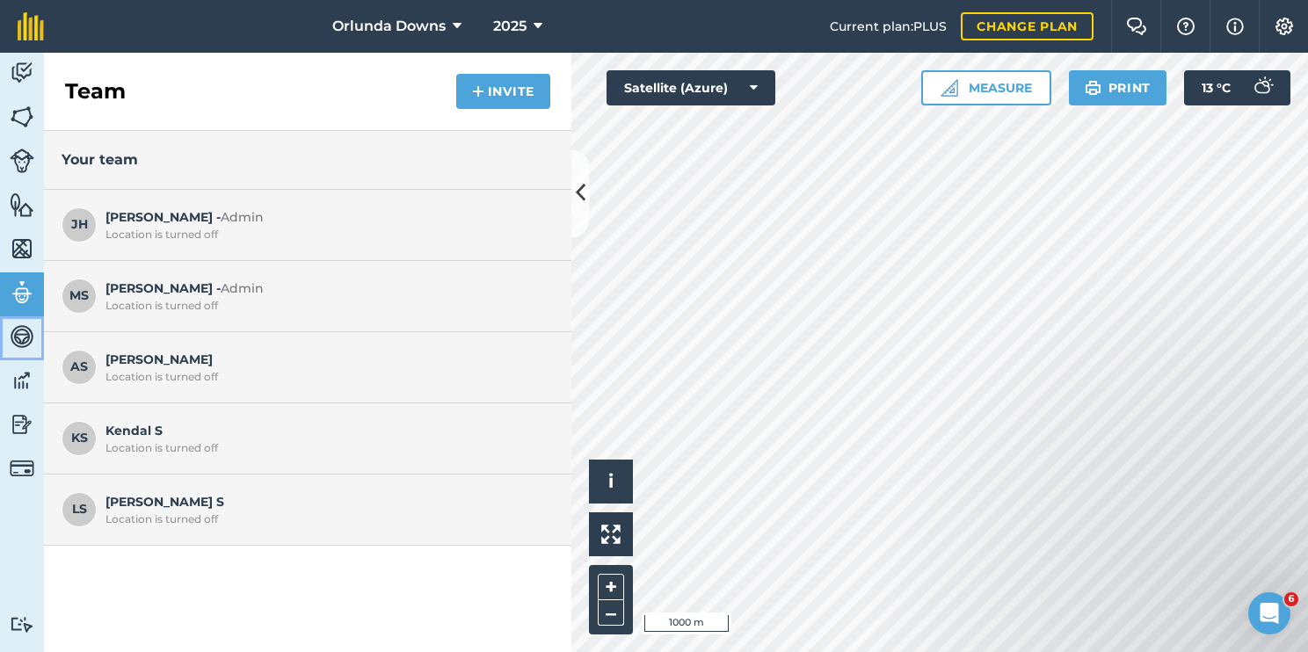
click at [27, 348] on img at bounding box center [22, 336] width 25 height 26
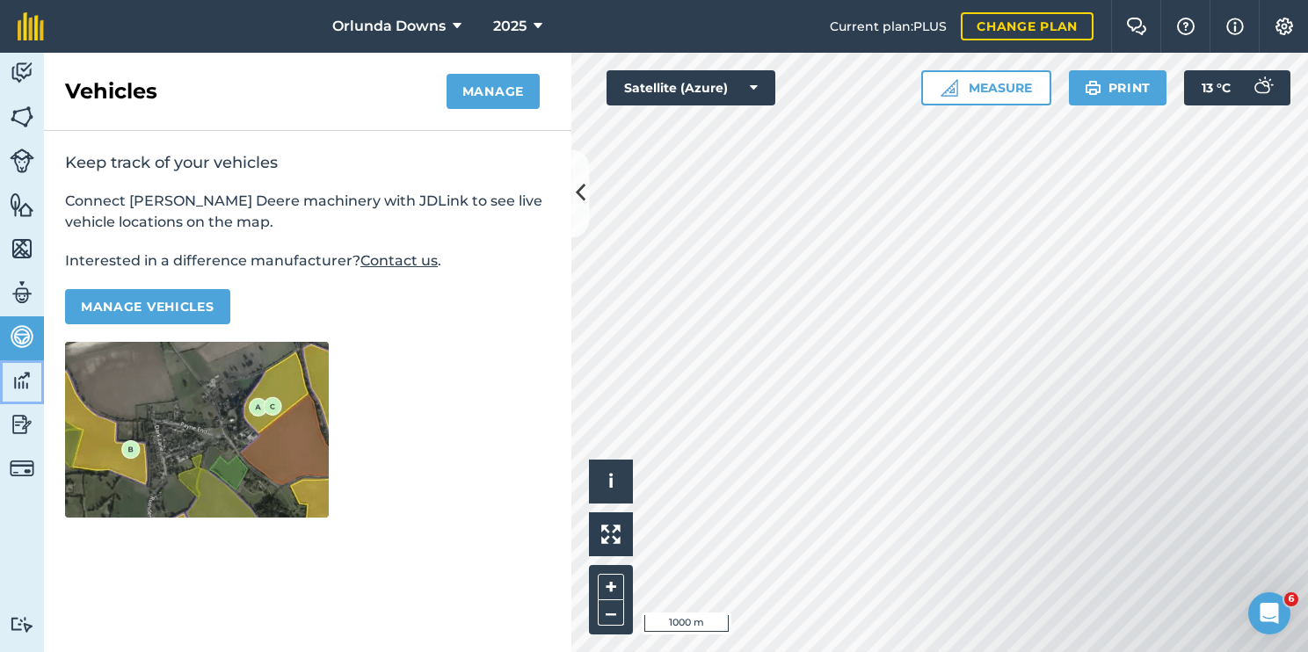
click at [21, 374] on img at bounding box center [22, 380] width 25 height 26
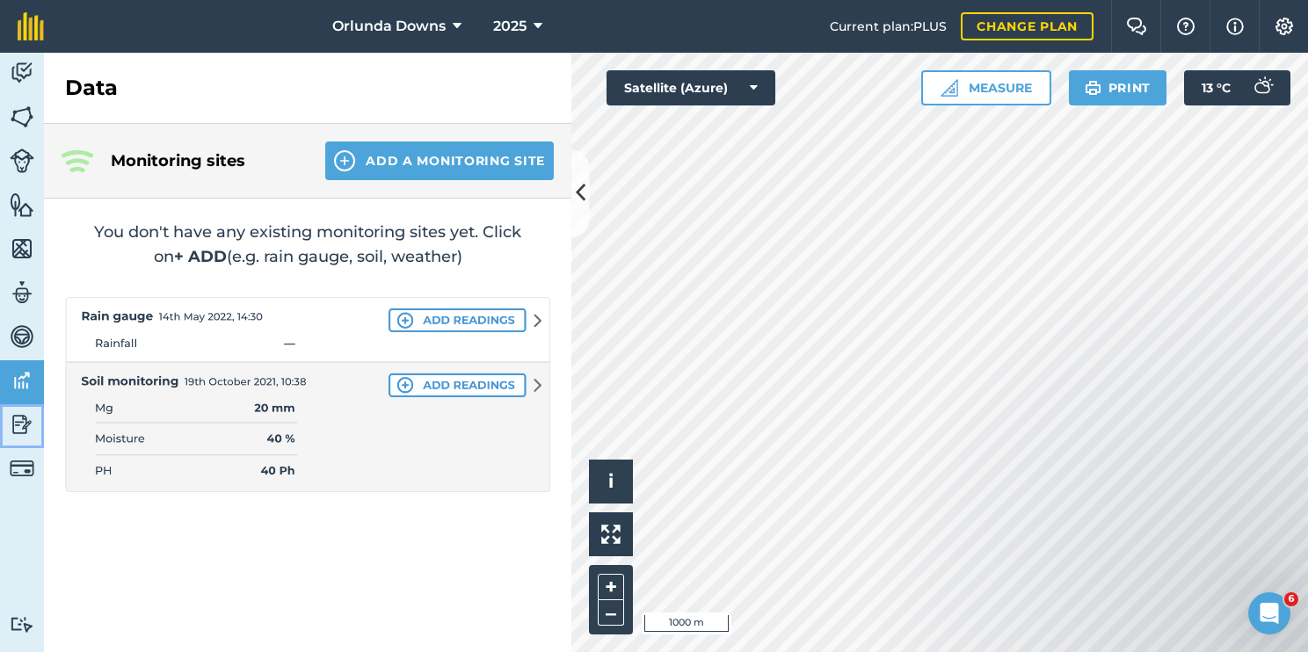
click at [19, 418] on img at bounding box center [22, 424] width 25 height 26
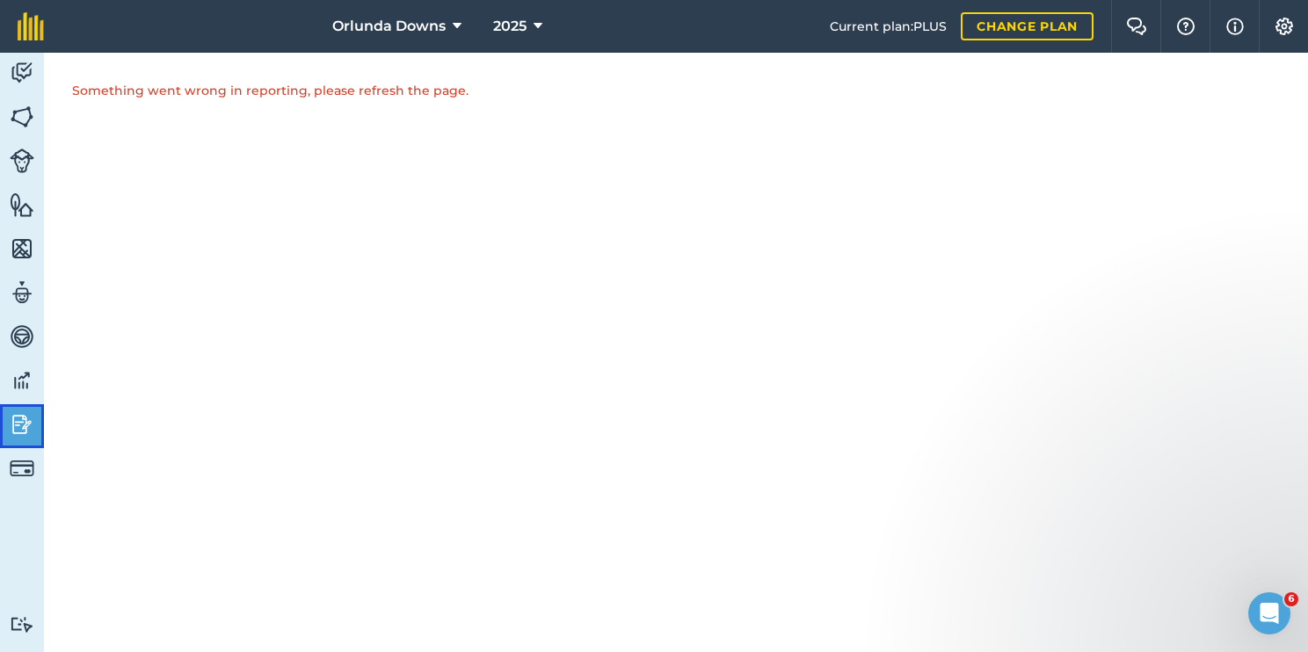
click at [19, 418] on img at bounding box center [22, 424] width 25 height 26
click at [25, 384] on img at bounding box center [22, 380] width 25 height 26
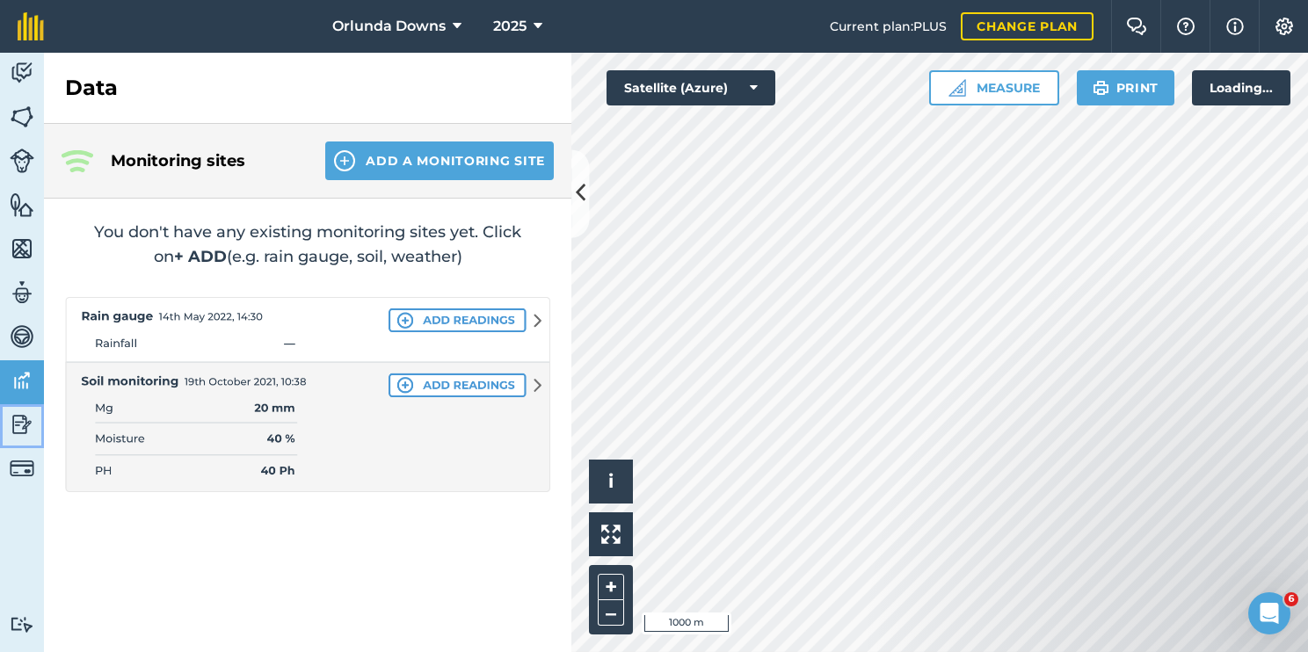
click at [23, 427] on img at bounding box center [22, 424] width 25 height 26
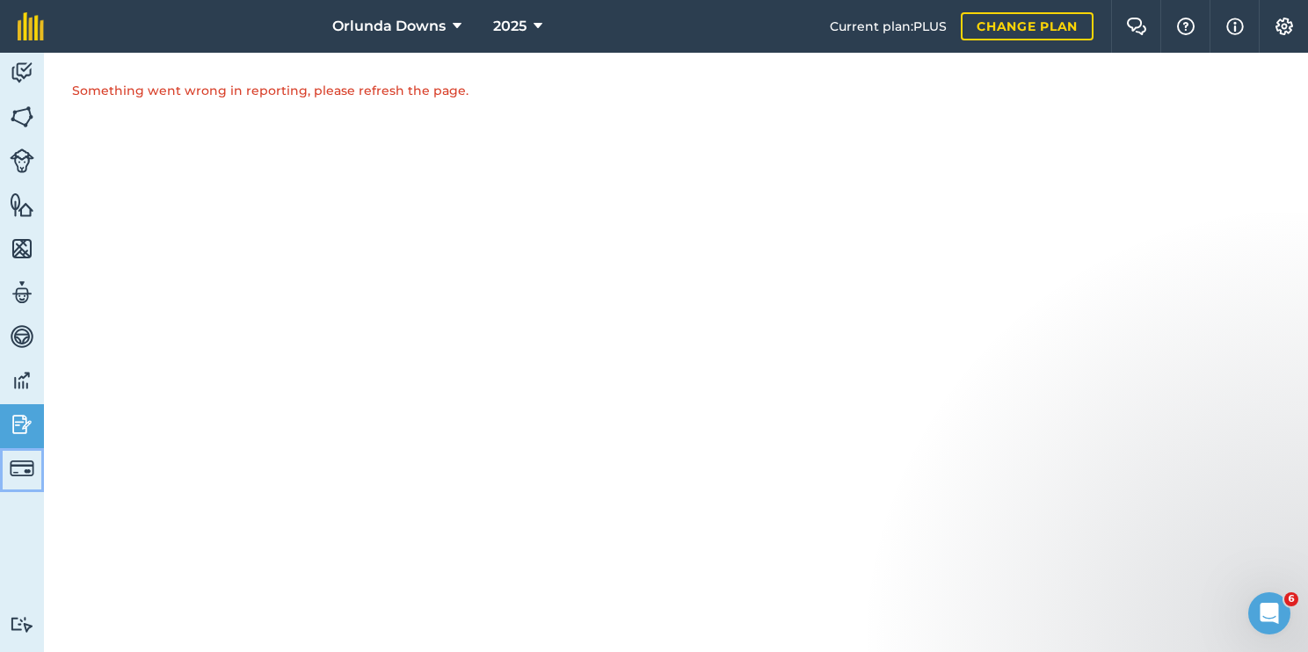
click at [18, 456] on img at bounding box center [22, 468] width 25 height 25
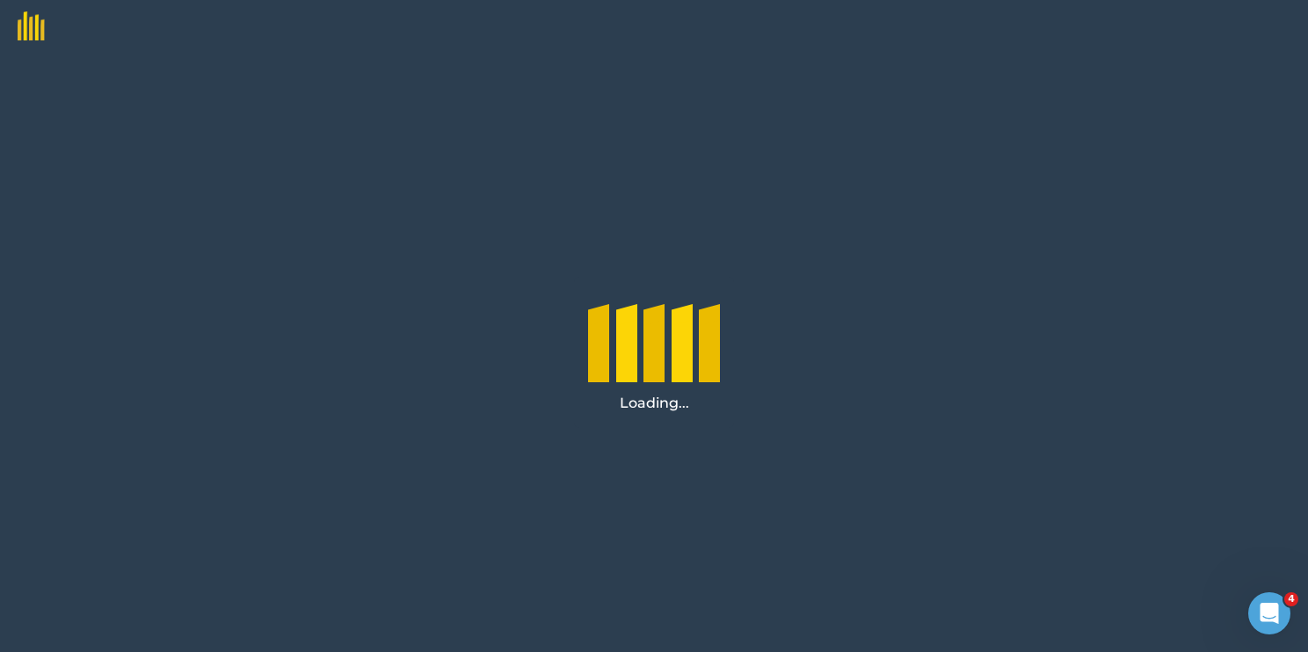
click at [43, 33] on img at bounding box center [22, 20] width 45 height 40
click at [34, 33] on img at bounding box center [22, 20] width 45 height 40
